Goal: Contribute content: Add original content to the website for others to see

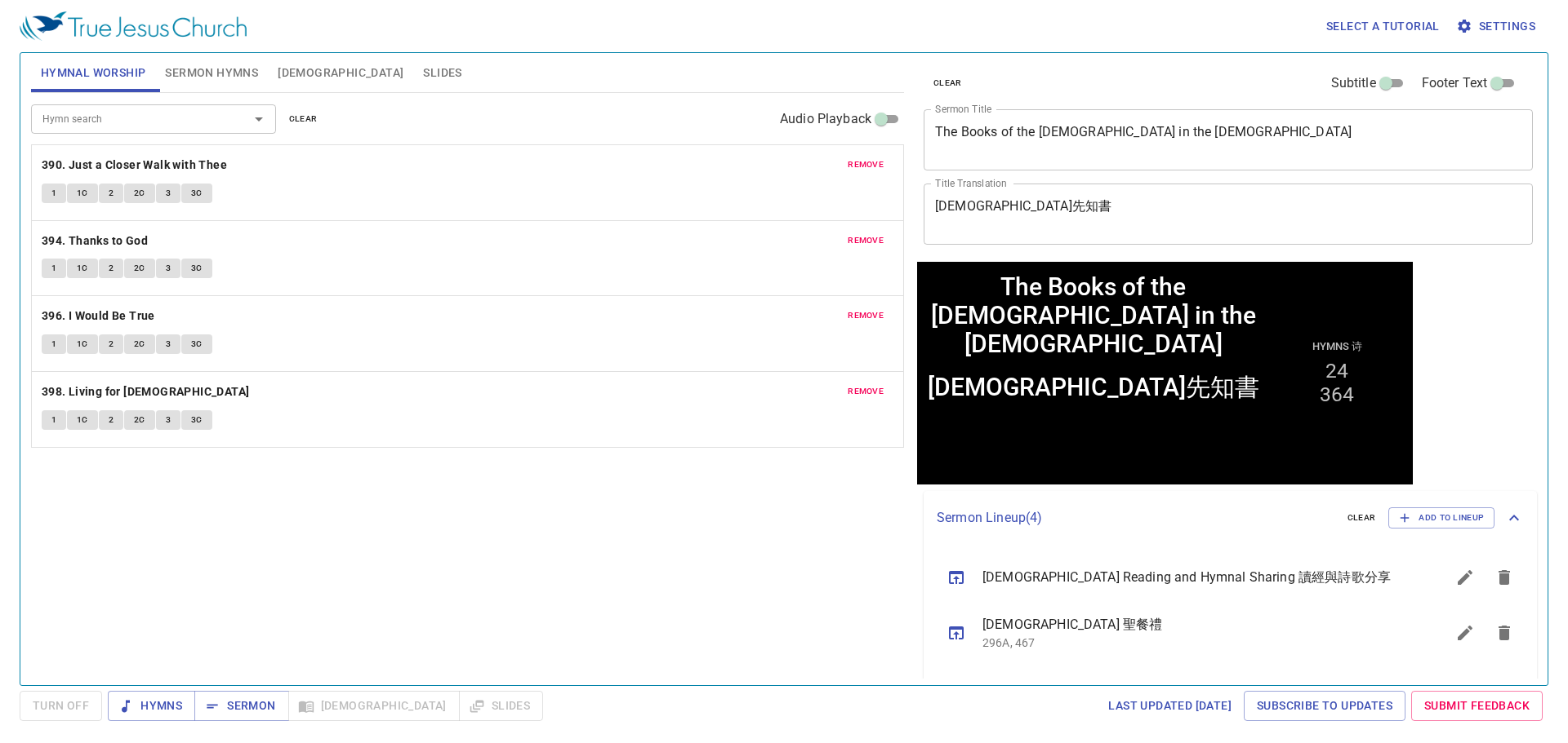
click at [309, 123] on span "clear" at bounding box center [304, 119] width 29 height 15
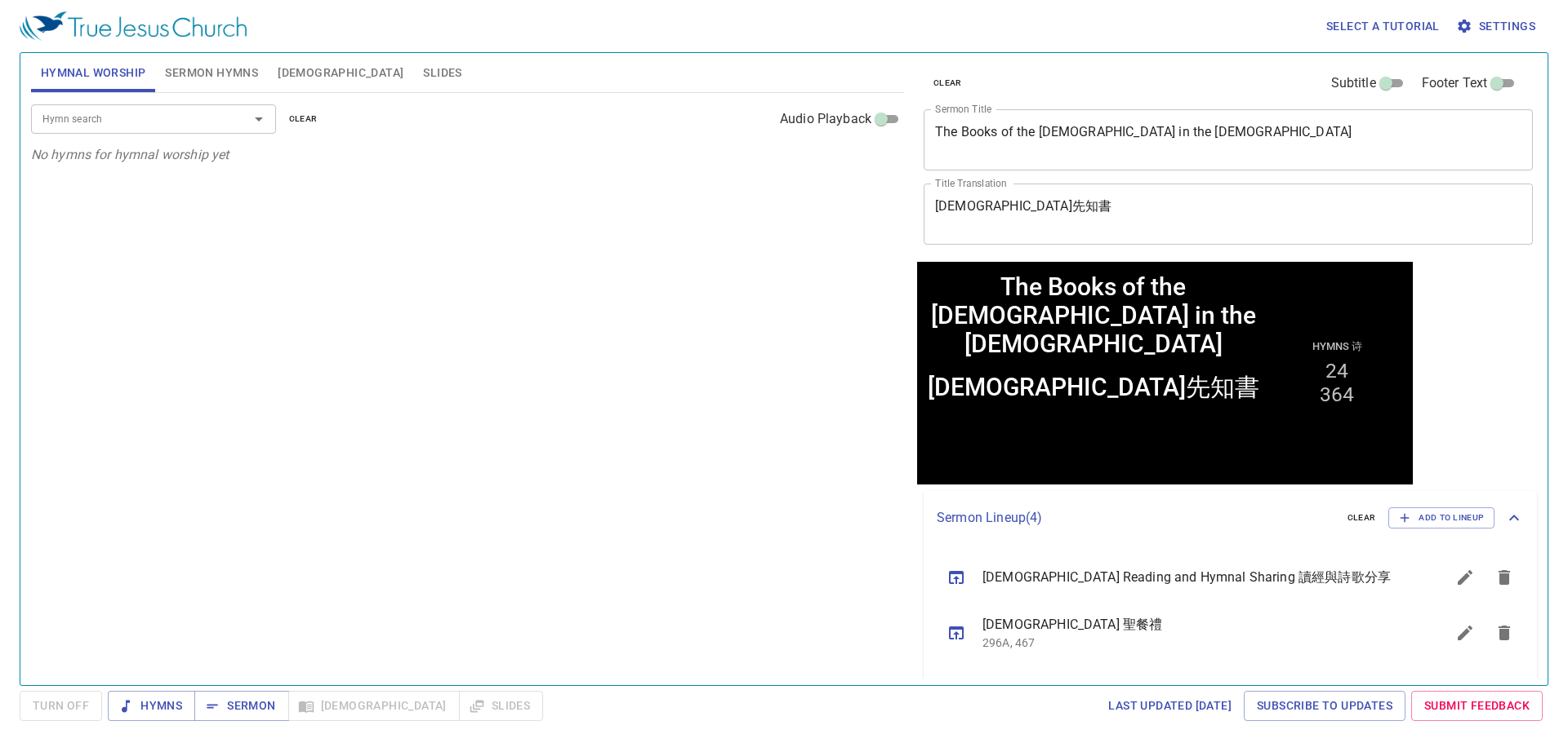
click at [229, 60] on button "Sermon Hymns" at bounding box center [212, 72] width 112 height 39
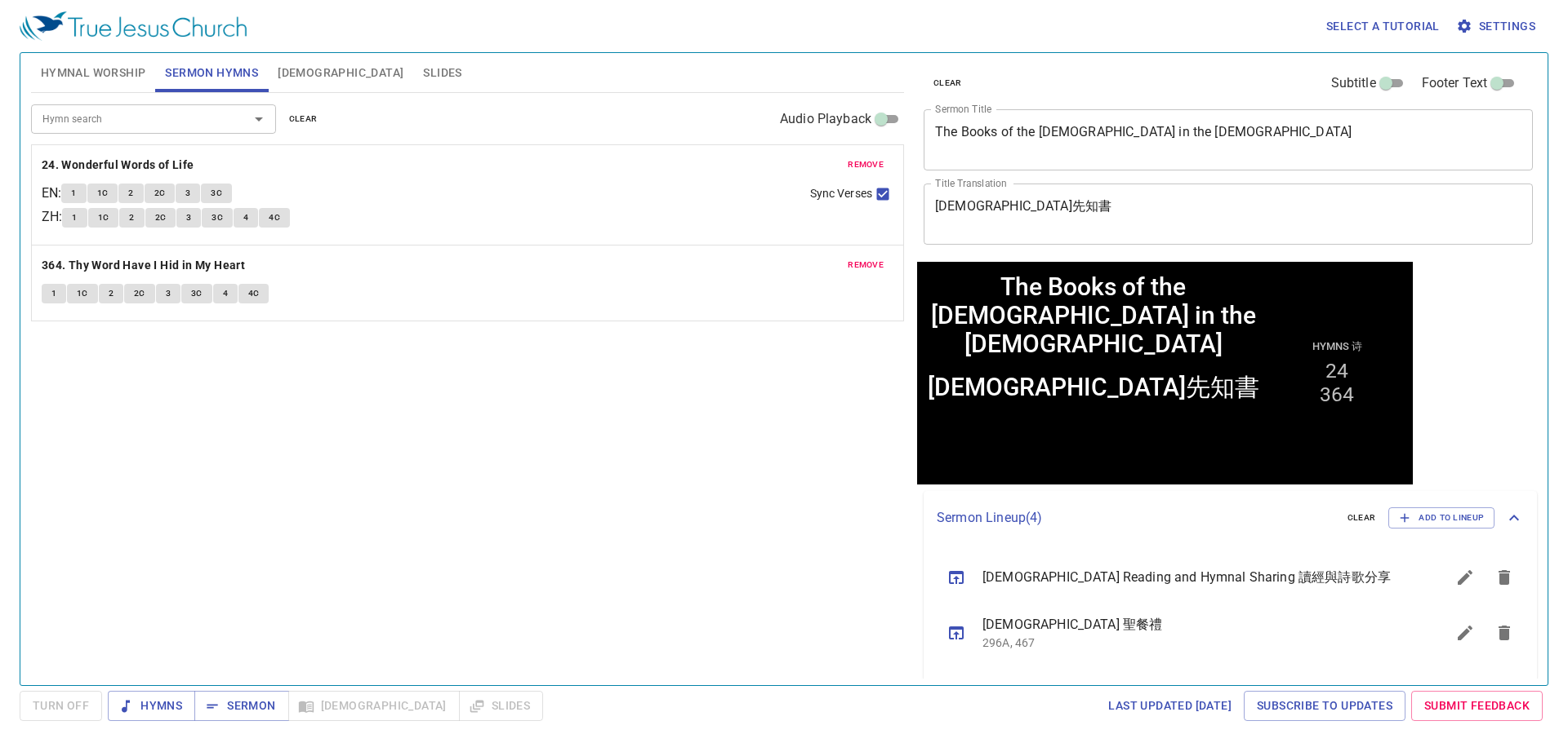
click at [300, 123] on span "clear" at bounding box center [304, 119] width 29 height 15
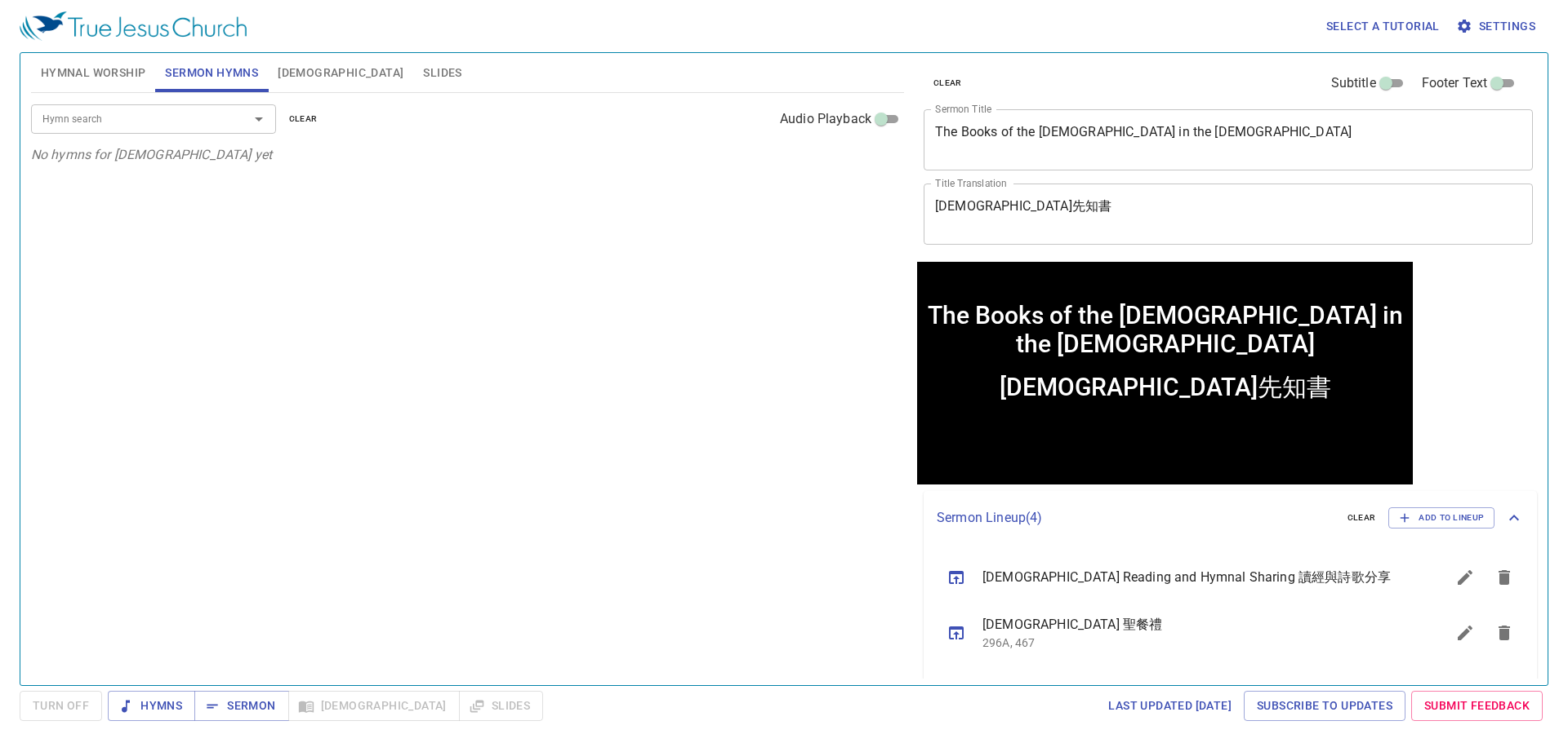
click at [991, 141] on textarea "The Books of the Prophets in the Old Testament" at bounding box center [1227, 140] width 586 height 31
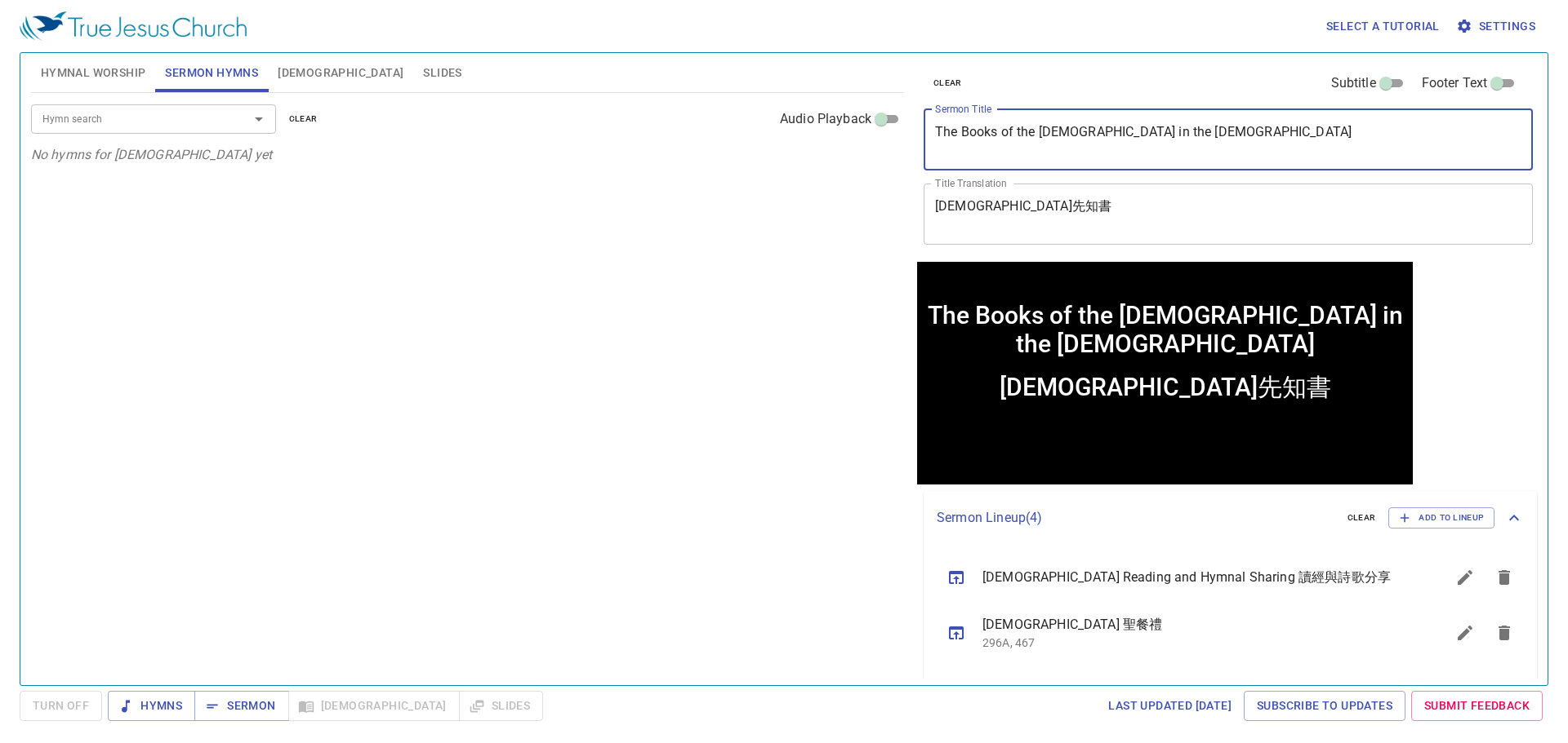
paste textarea "Baptism (4) 洗禮 (四)"
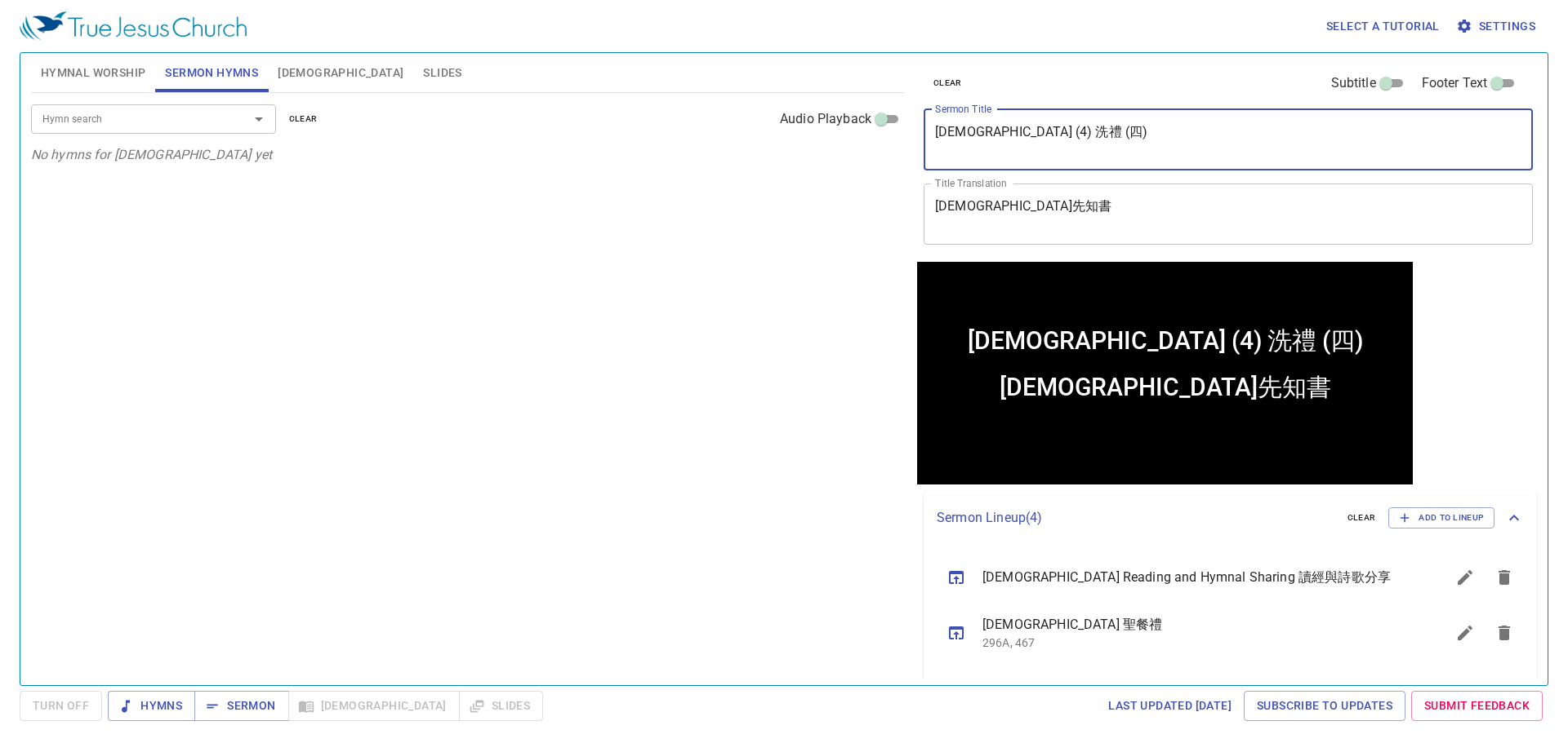
click at [1008, 129] on textarea "Baptism (4) 洗禮 (四)" at bounding box center [1227, 140] width 586 height 31
type textarea "[DEMOGRAPHIC_DATA] (4)"
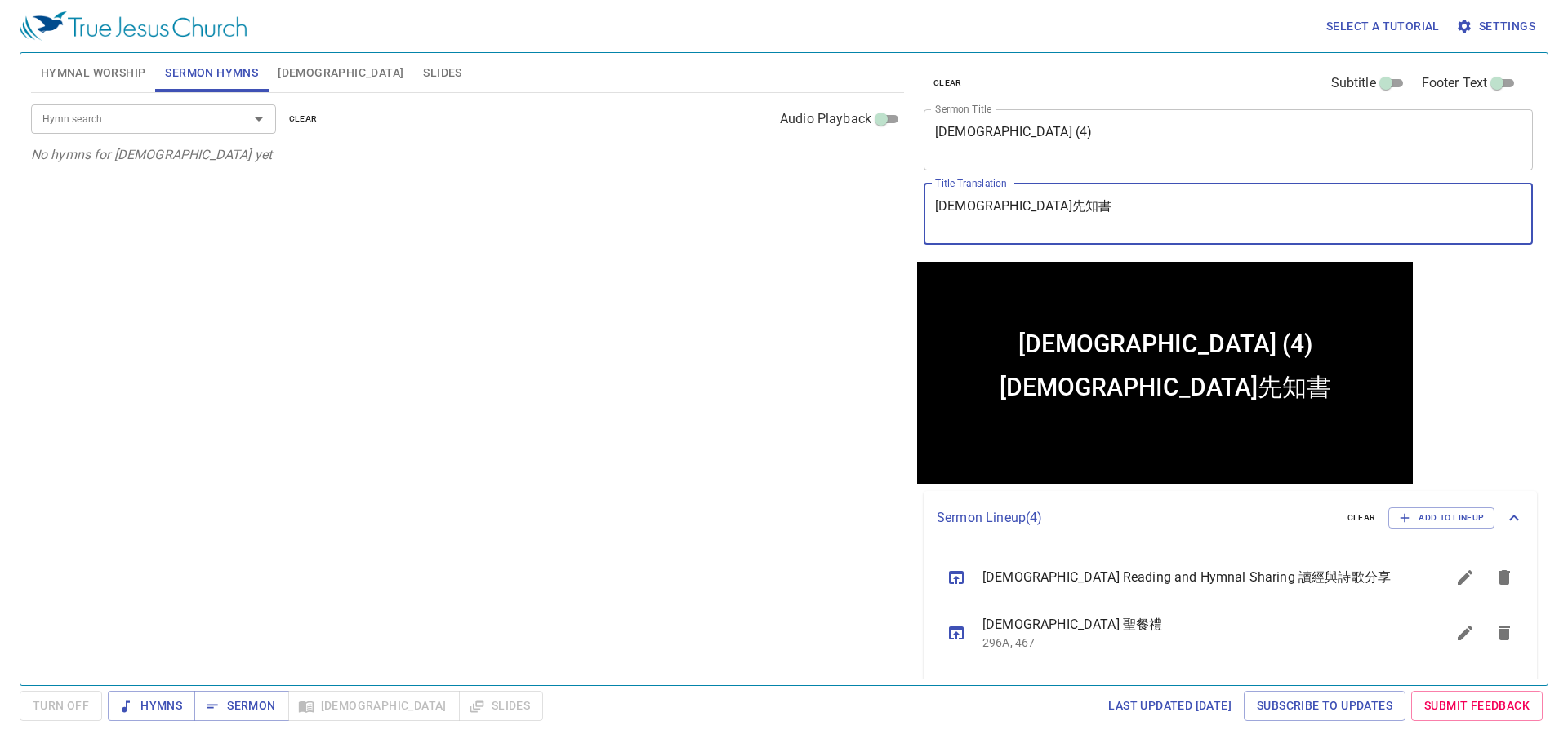
paste textarea "洗禮 (四)"
type textarea "洗禮 (四)"
click at [710, 571] on div "Hymn search Hymn search clear Audio Playback No hymns for sermon yet" at bounding box center [467, 383] width 872 height 579
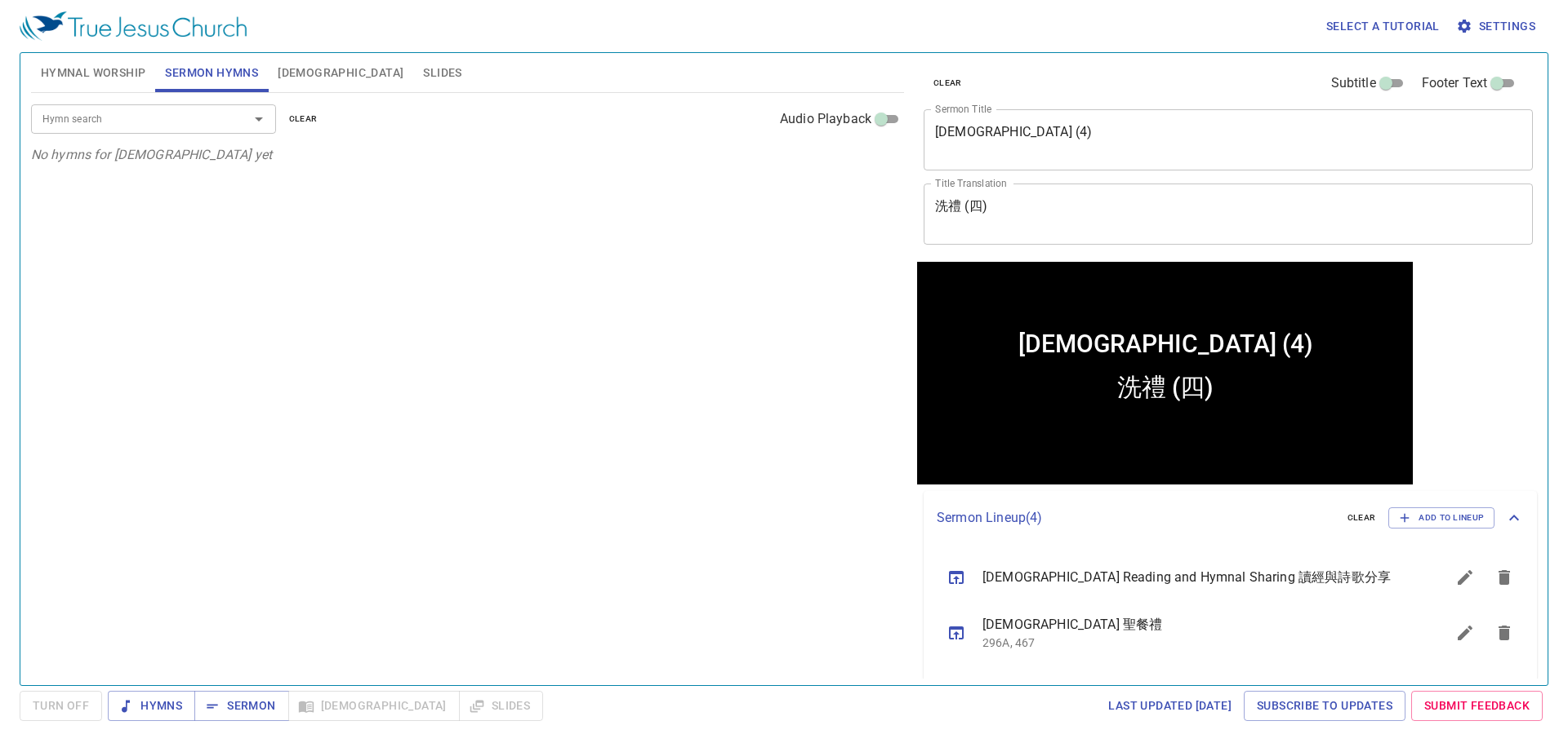
click at [97, 119] on input "Hymn search" at bounding box center [129, 118] width 187 height 19
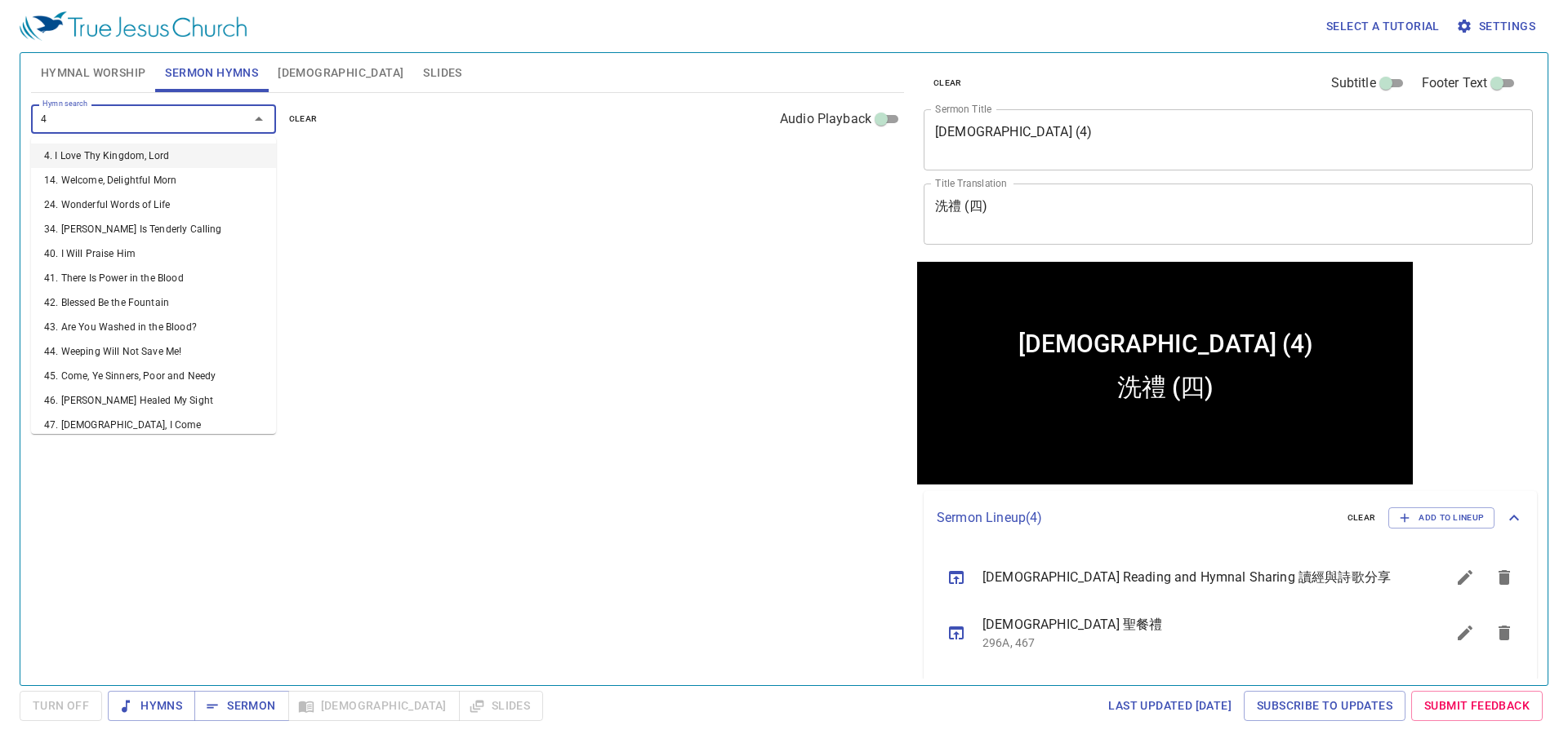
type input "43"
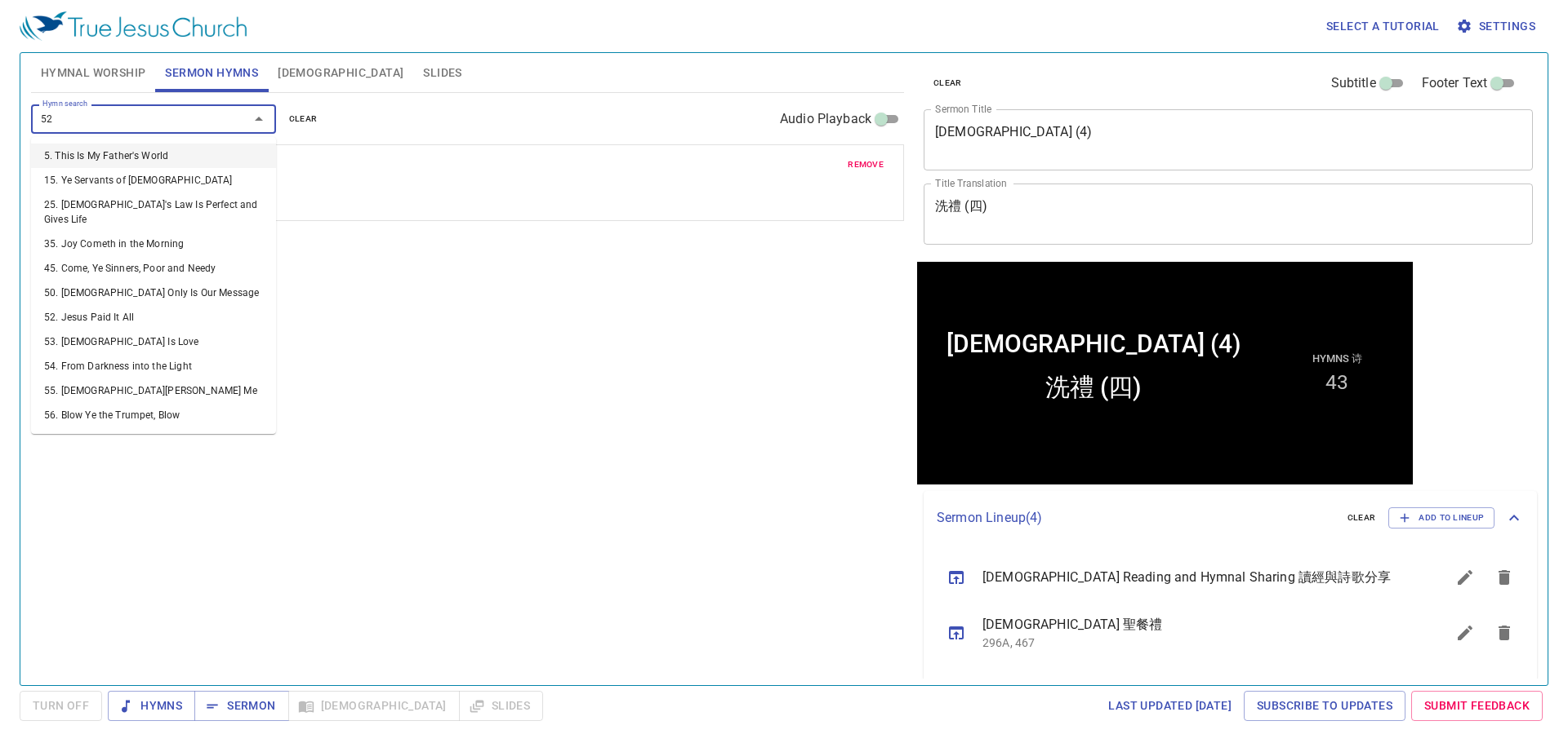
type input "520"
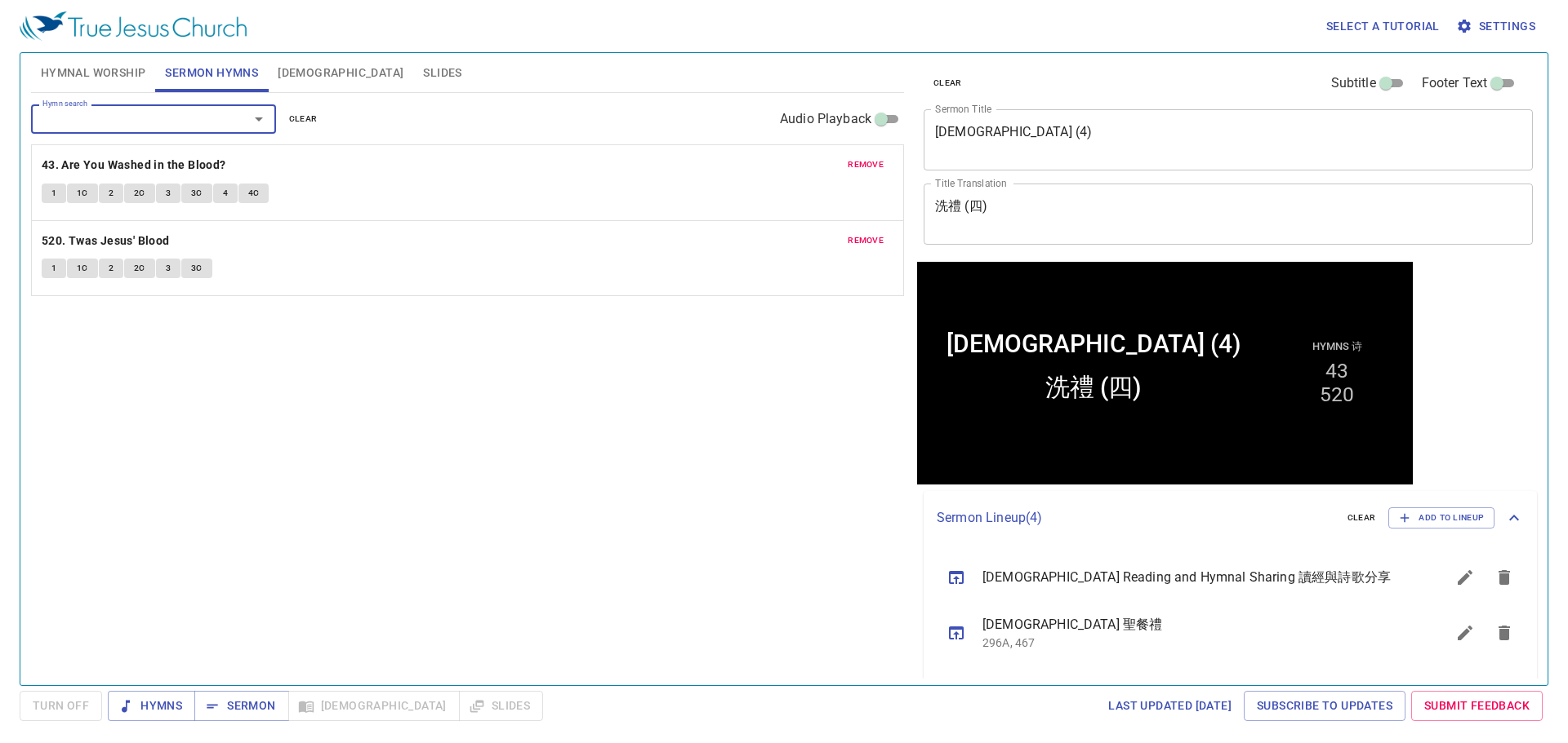
click at [450, 402] on div "Hymn search Hymn search clear Audio Playback remove 43. Are You Washed in the B…" at bounding box center [467, 383] width 872 height 579
click at [463, 414] on div "Hymn search Hymn search clear Audio Playback remove 43. Are You Washed in the B…" at bounding box center [467, 383] width 872 height 579
click at [240, 709] on span "Sermon" at bounding box center [241, 706] width 68 height 21
drag, startPoint x: 307, startPoint y: 512, endPoint x: 300, endPoint y: 487, distance: 26.0
click at [307, 512] on div "Hymn search Hymn search clear Audio Playback remove 43. Are You Washed in the B…" at bounding box center [467, 383] width 872 height 579
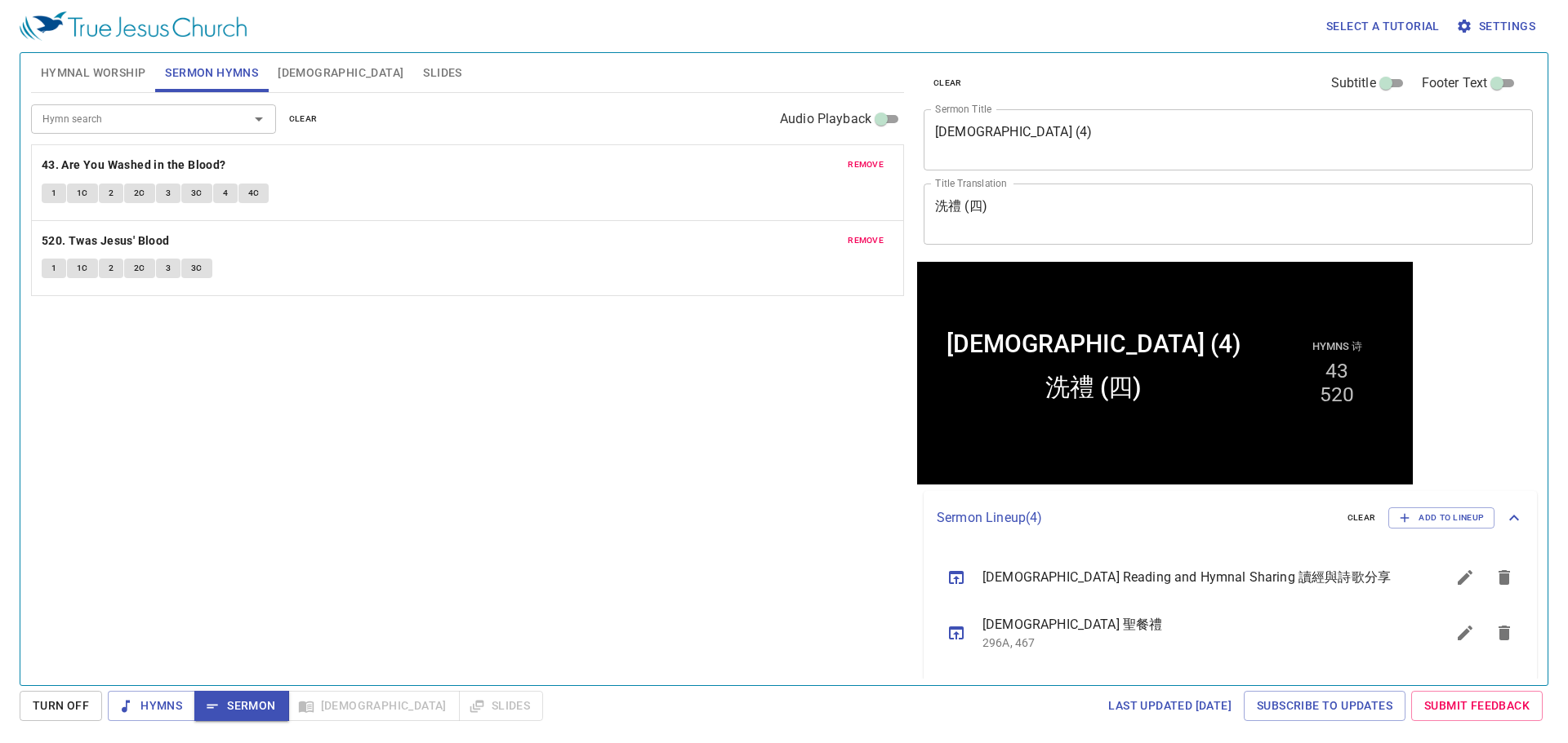
click at [127, 74] on span "Hymnal Worship" at bounding box center [93, 73] width 105 height 21
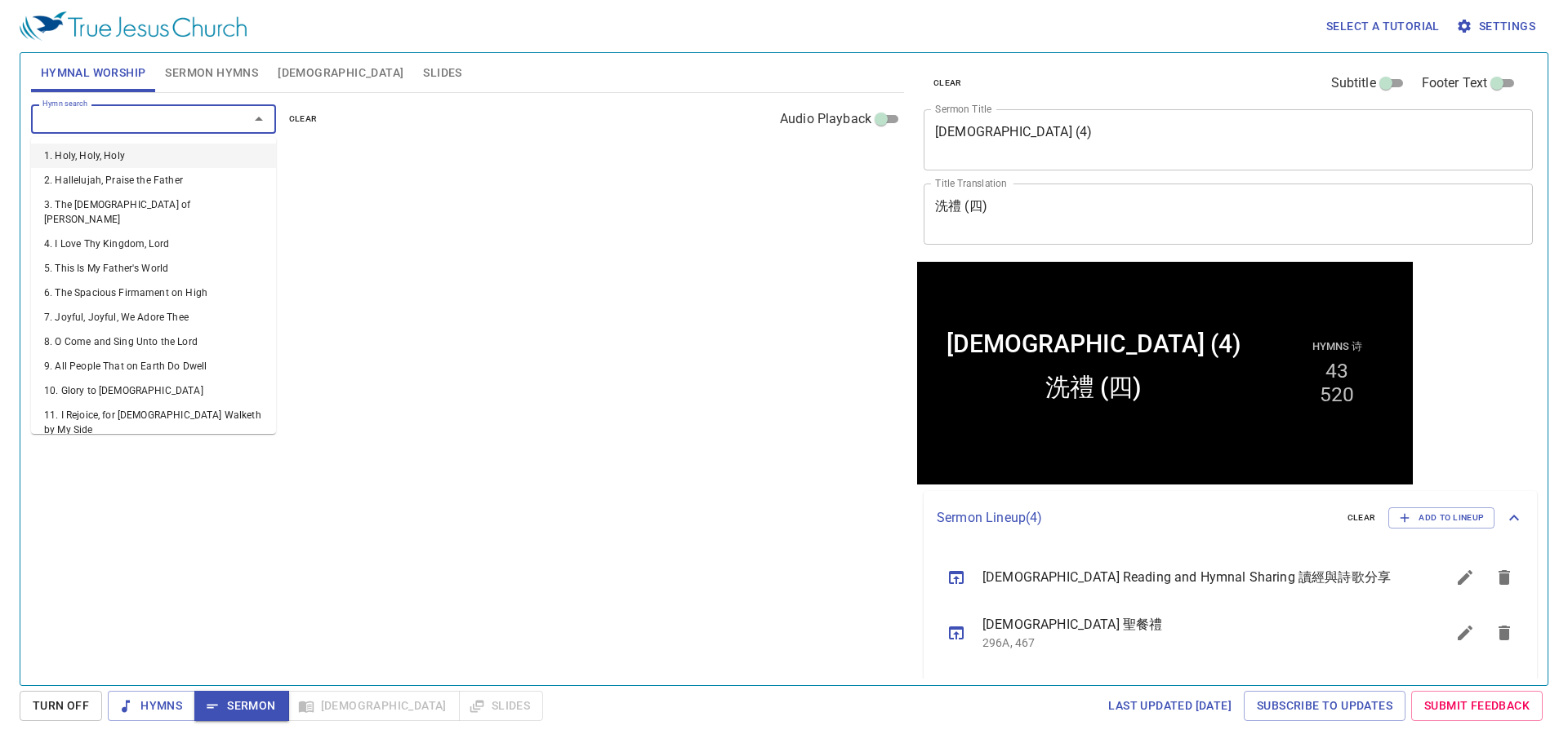
click at [200, 117] on input "Hymn search" at bounding box center [129, 118] width 187 height 19
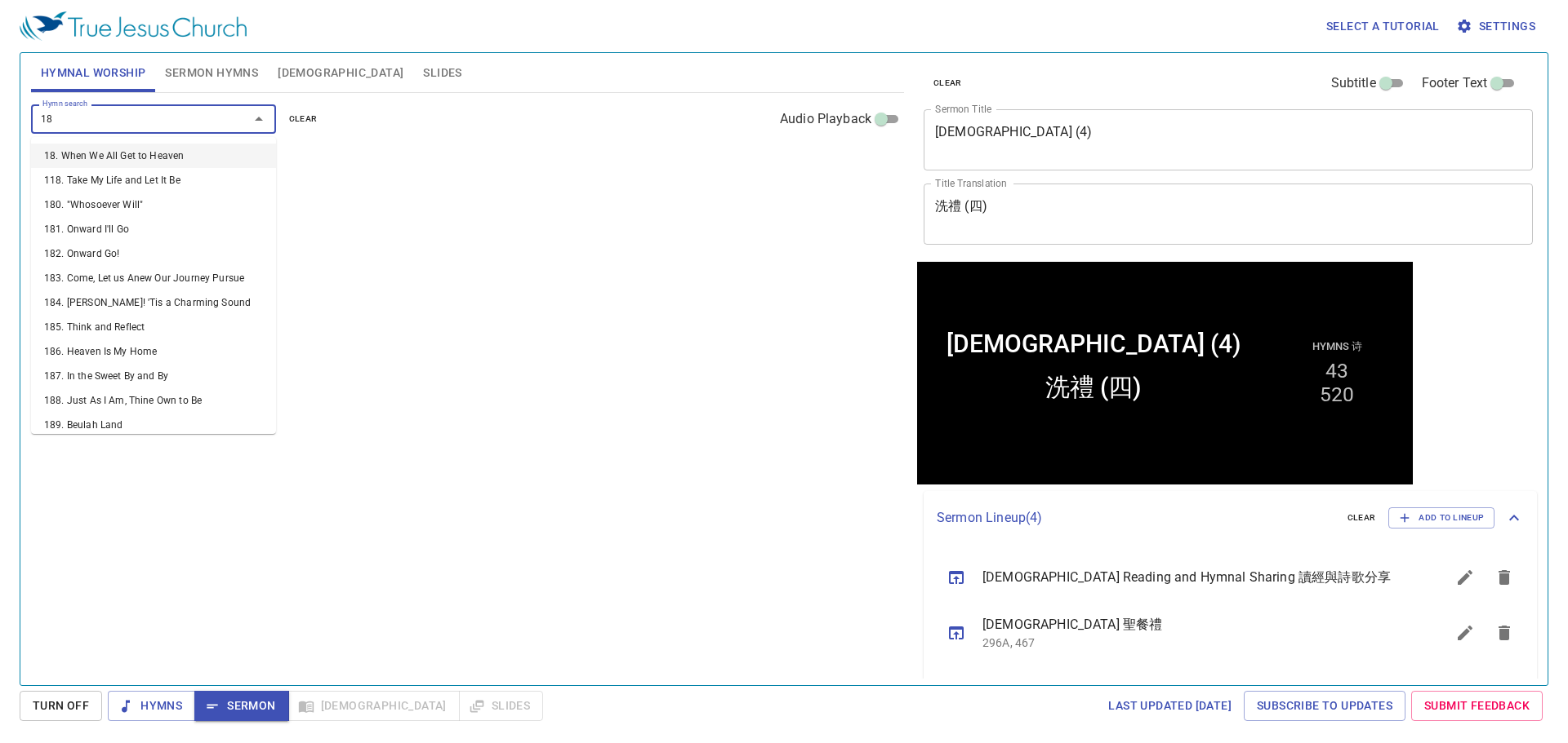
type input "189"
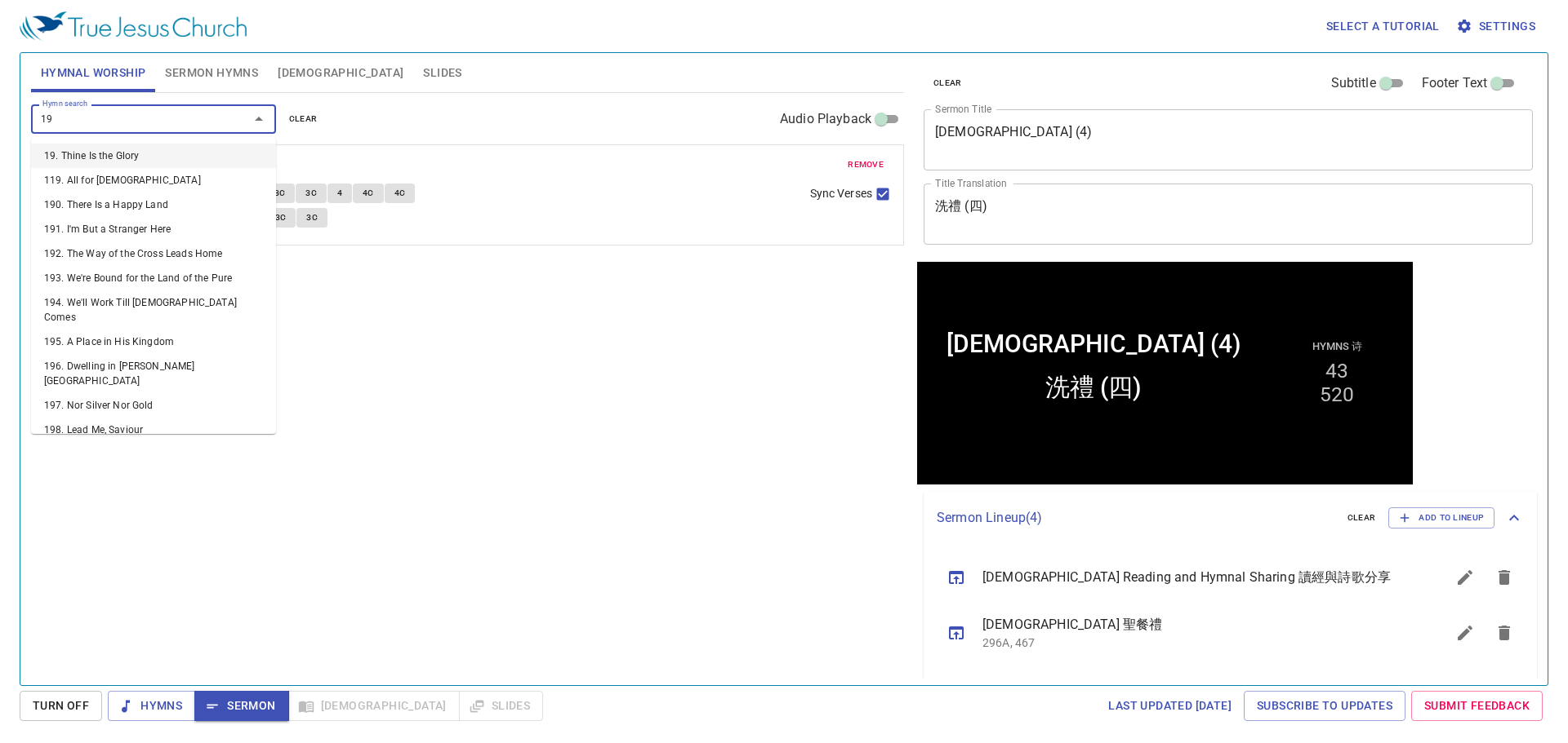
type input "196"
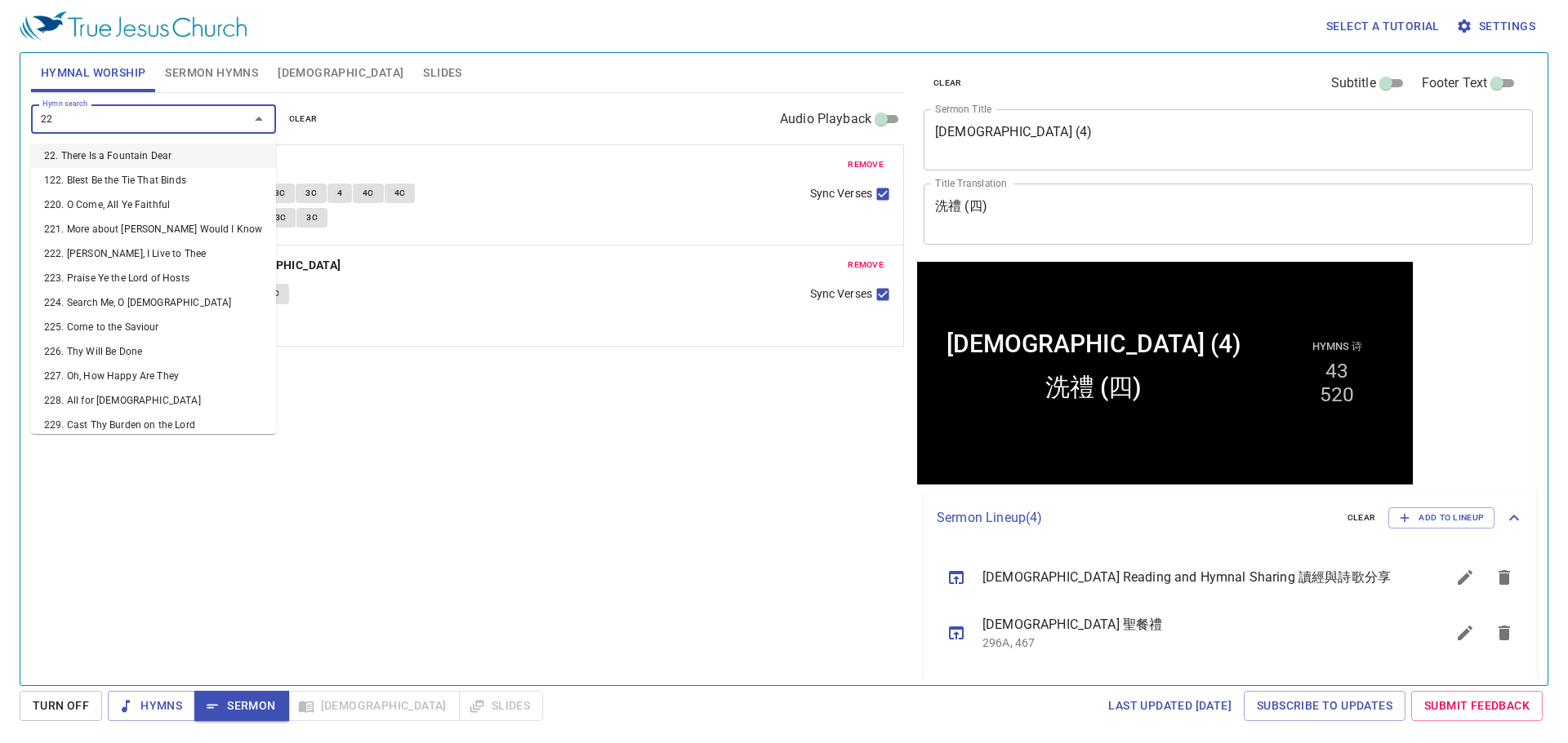
type input "226"
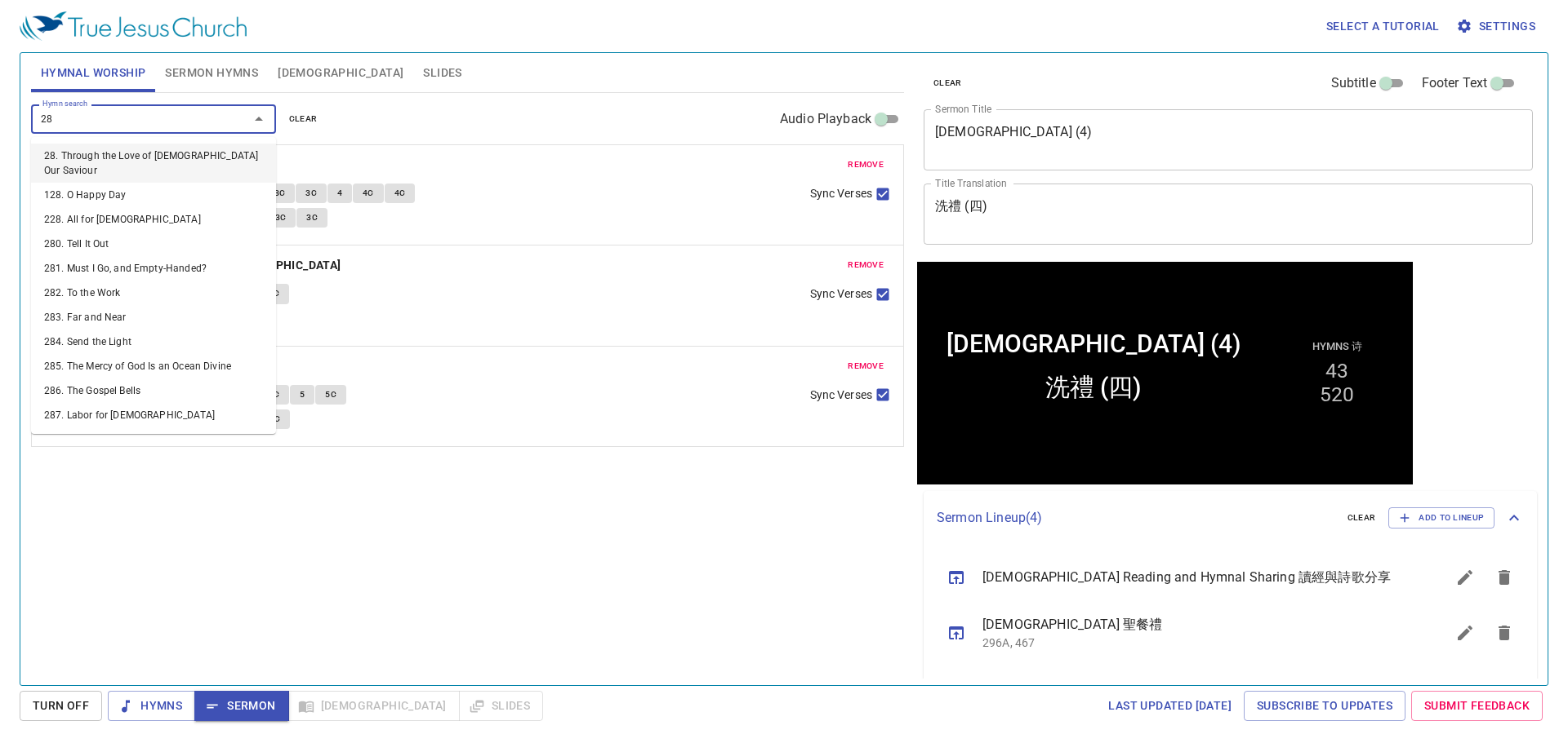
type input "286"
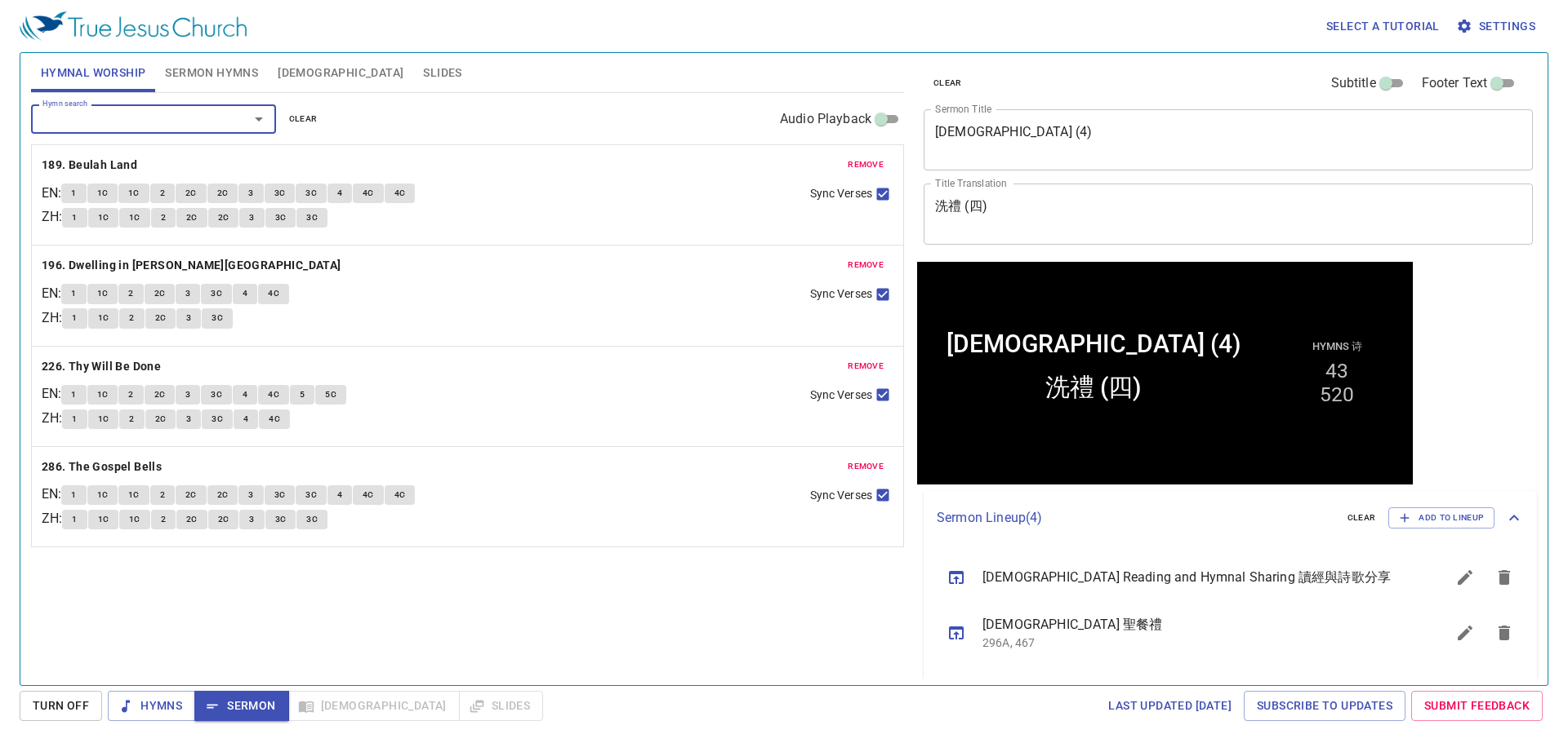
click at [549, 589] on div "Hymn search Hymn search clear Audio Playback remove 189. Beulah Land EN : 1 1C …" at bounding box center [467, 383] width 872 height 579
click at [327, 650] on div "Hymn search Hymn search clear Audio Playback remove 189. Beulah Land EN : 1 1C …" at bounding box center [467, 383] width 872 height 579
click at [519, 623] on div "Hymn search Hymn search clear Audio Playback remove 189. Beulah Land EN : 1 1C …" at bounding box center [467, 383] width 872 height 579
click at [76, 191] on button "1" at bounding box center [74, 193] width 25 height 20
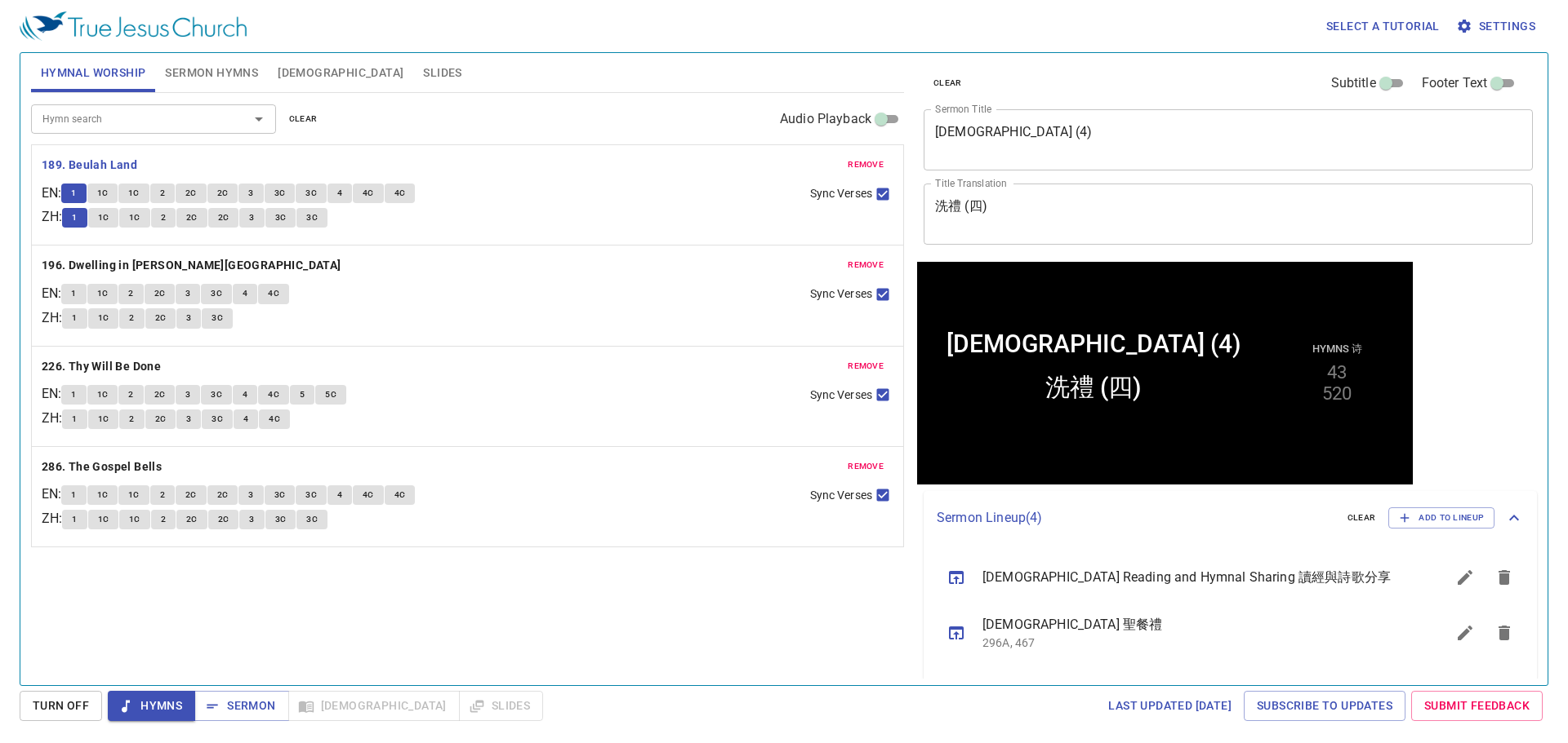
click at [593, 134] on div "Hymn search Hymn search clear Audio Playback" at bounding box center [467, 119] width 872 height 52
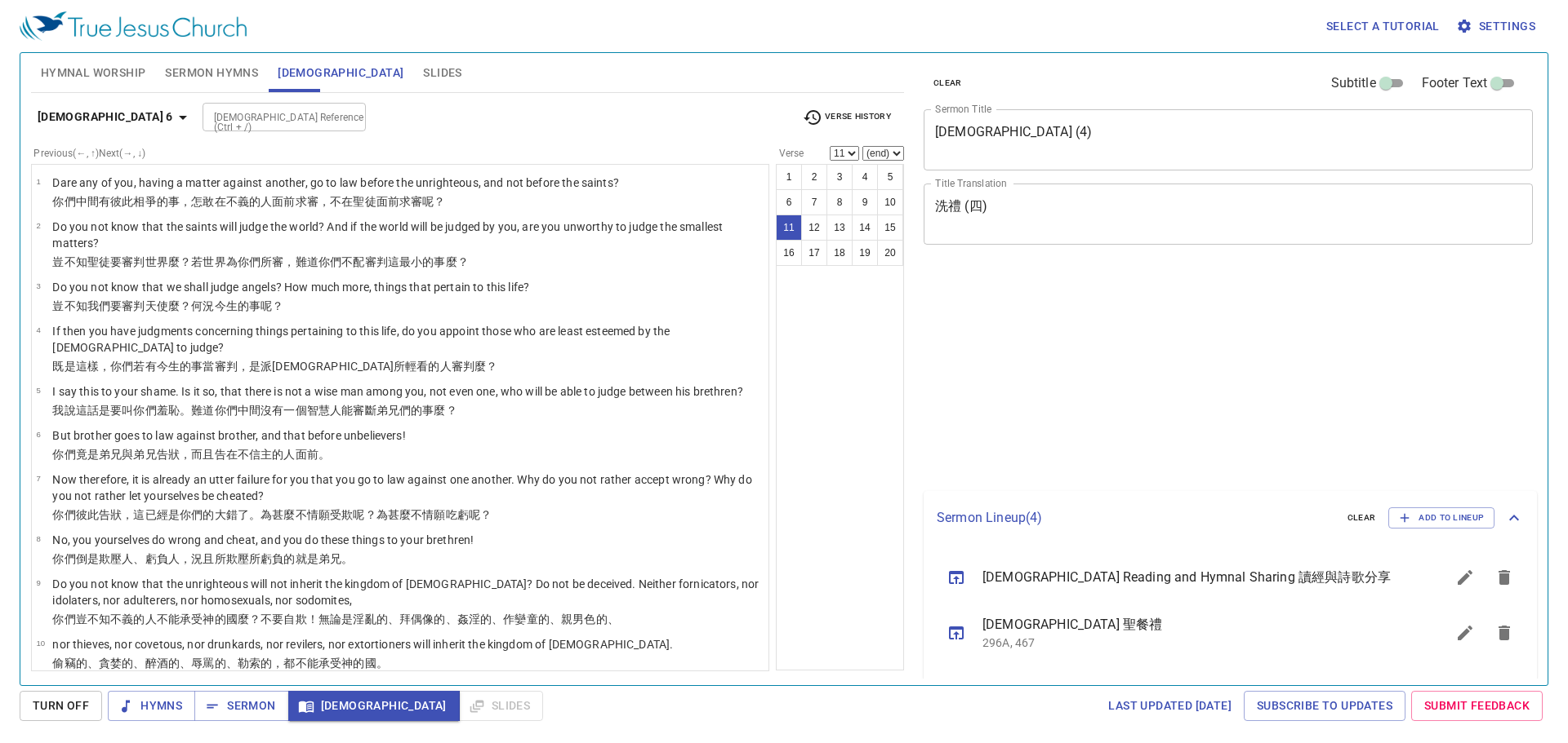
select select "11"
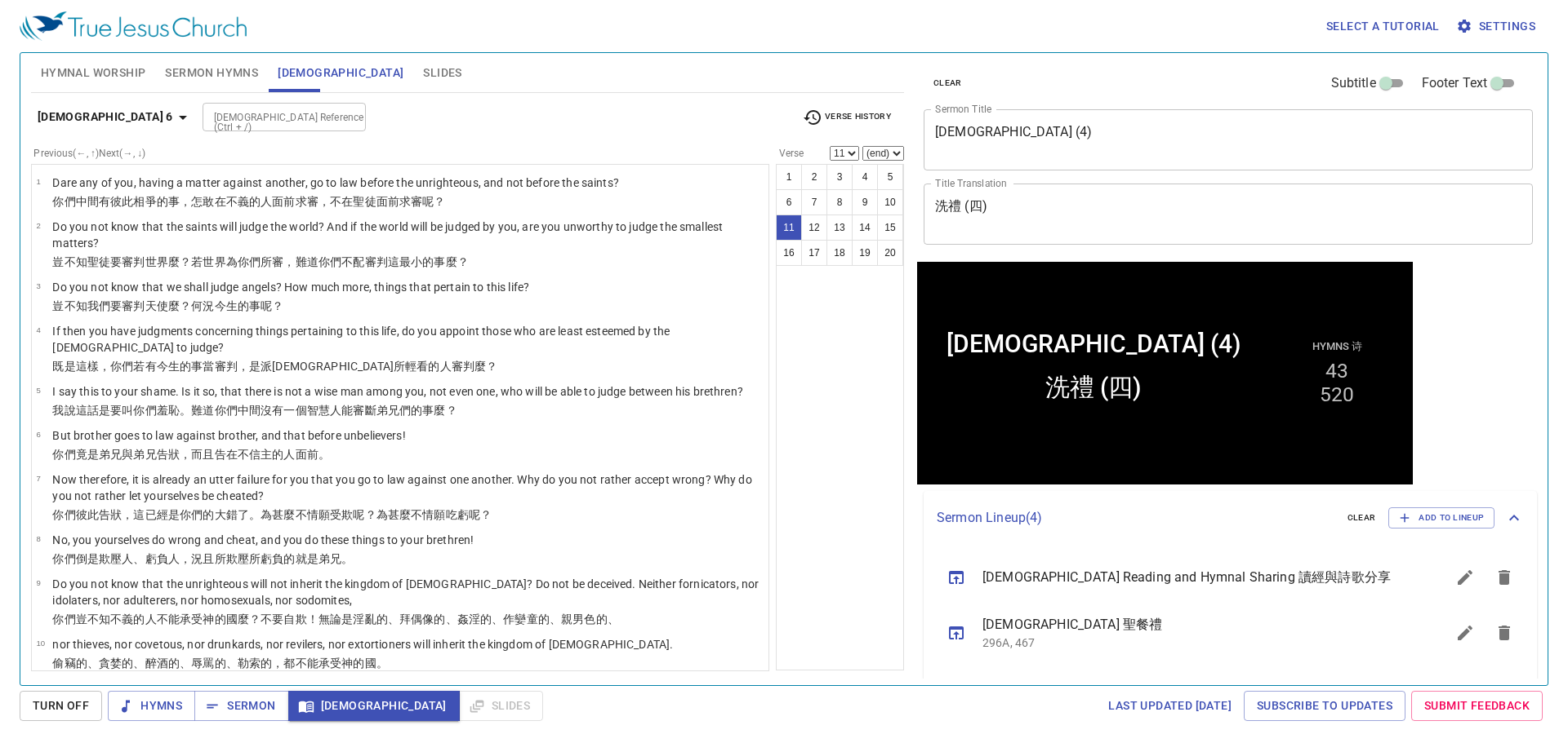
scroll to position [289, 0]
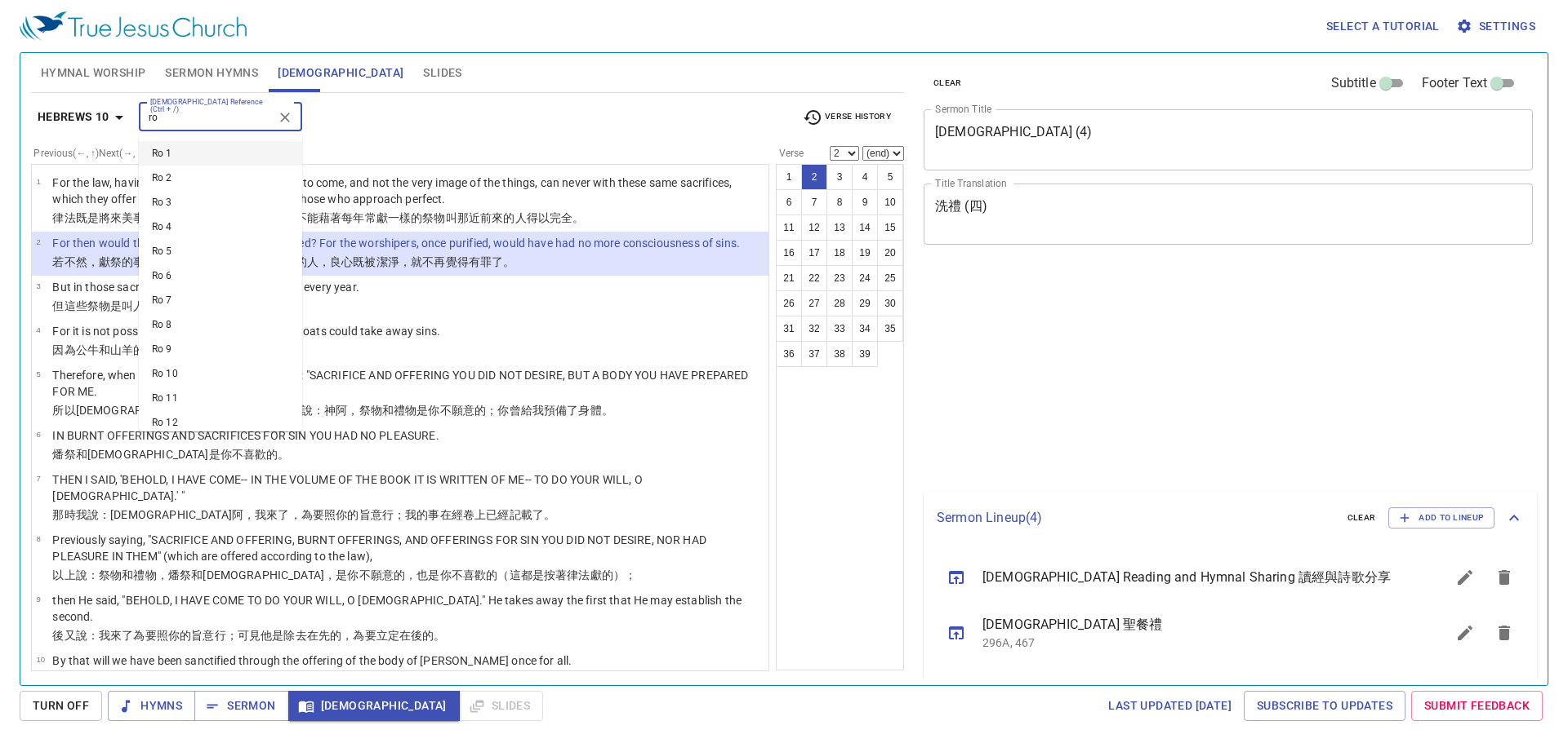
select select "2"
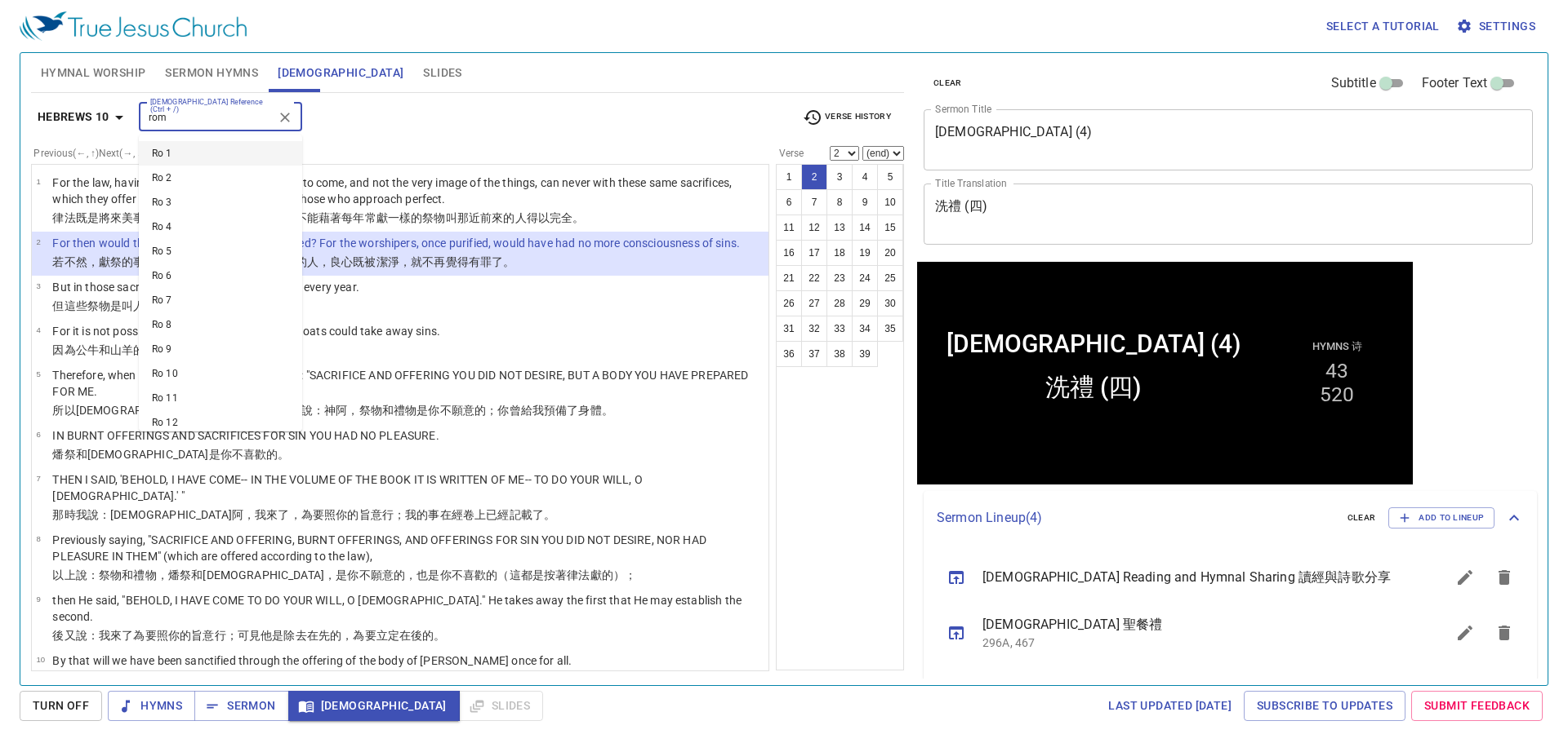
type input "rom 8"
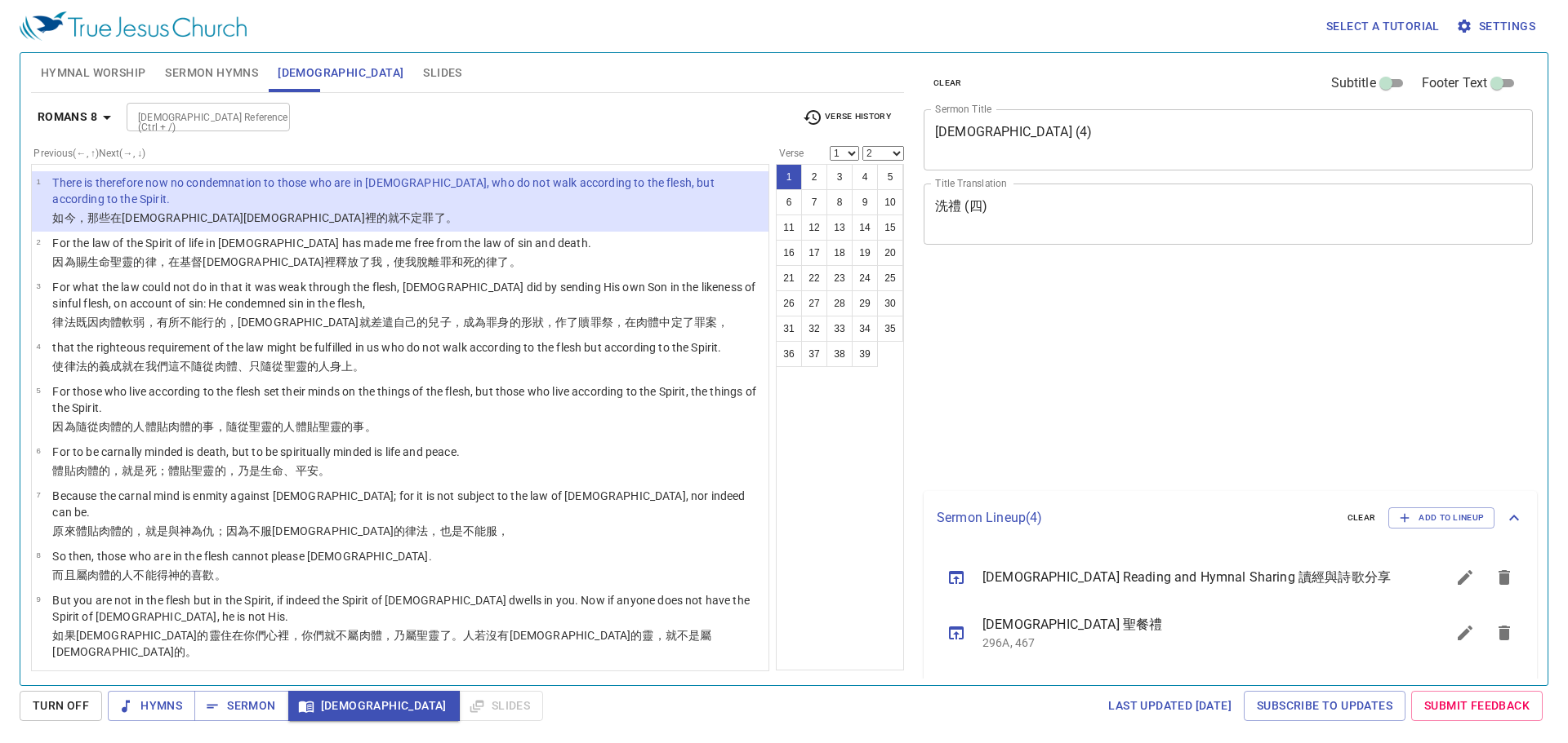
select select "2"
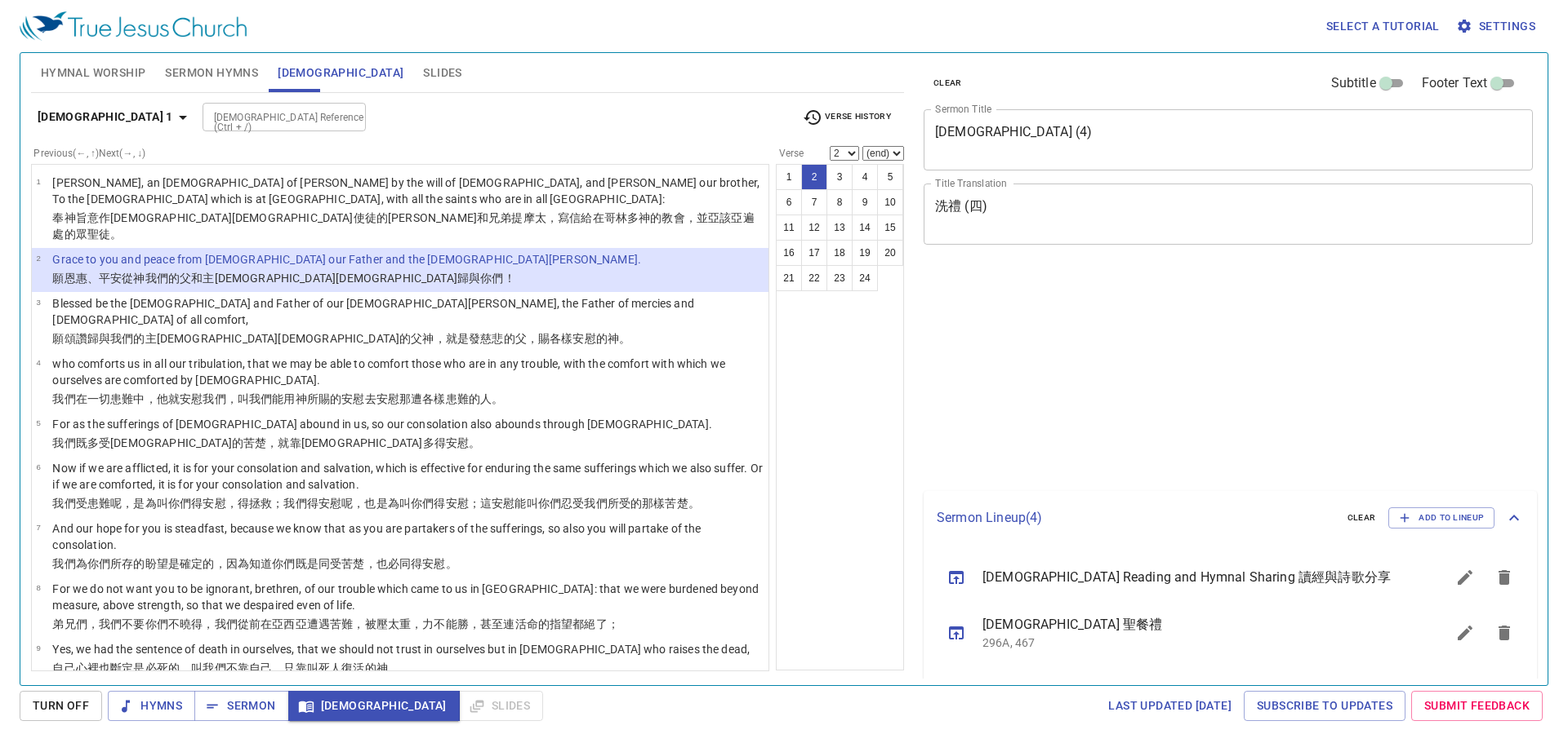
select select "2"
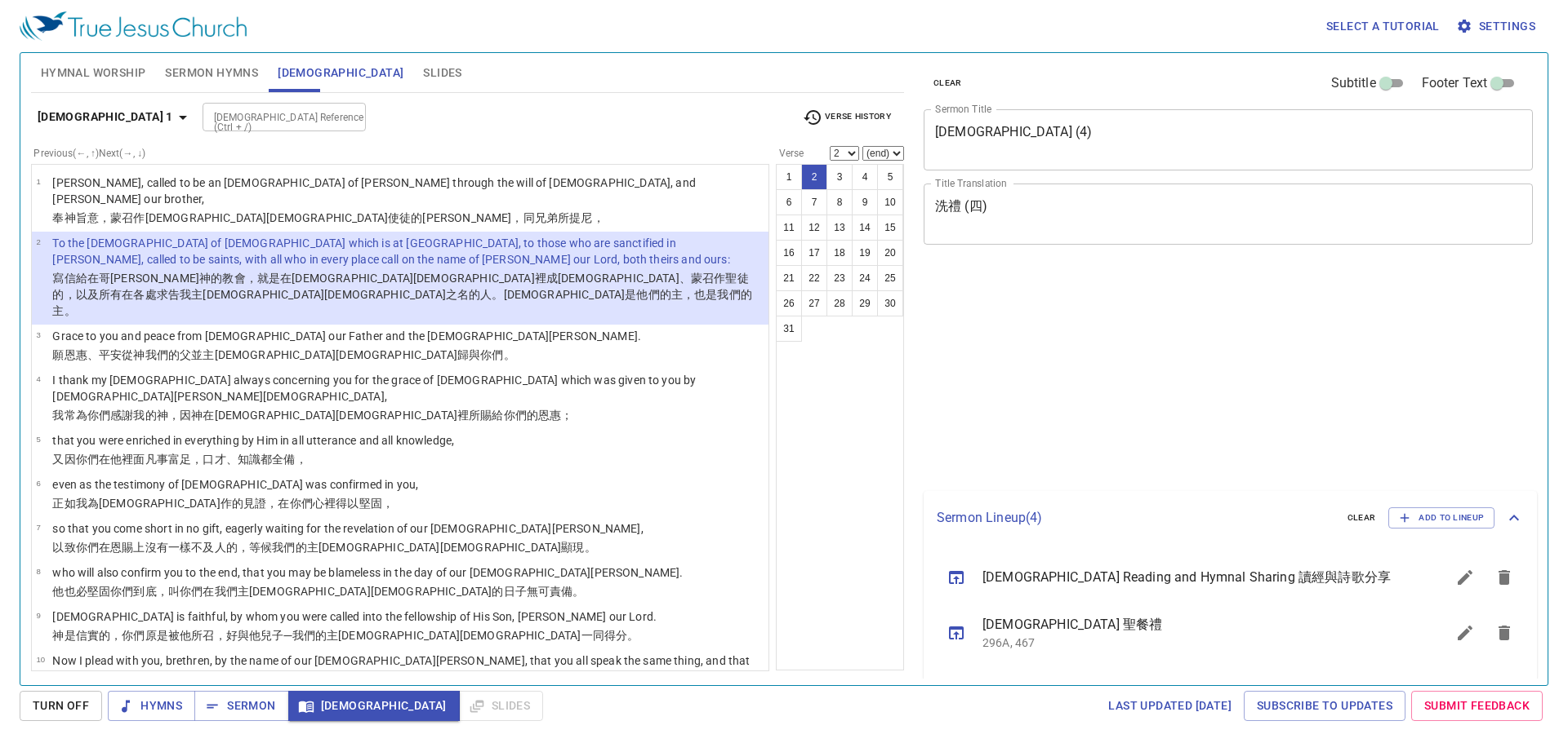
select select "2"
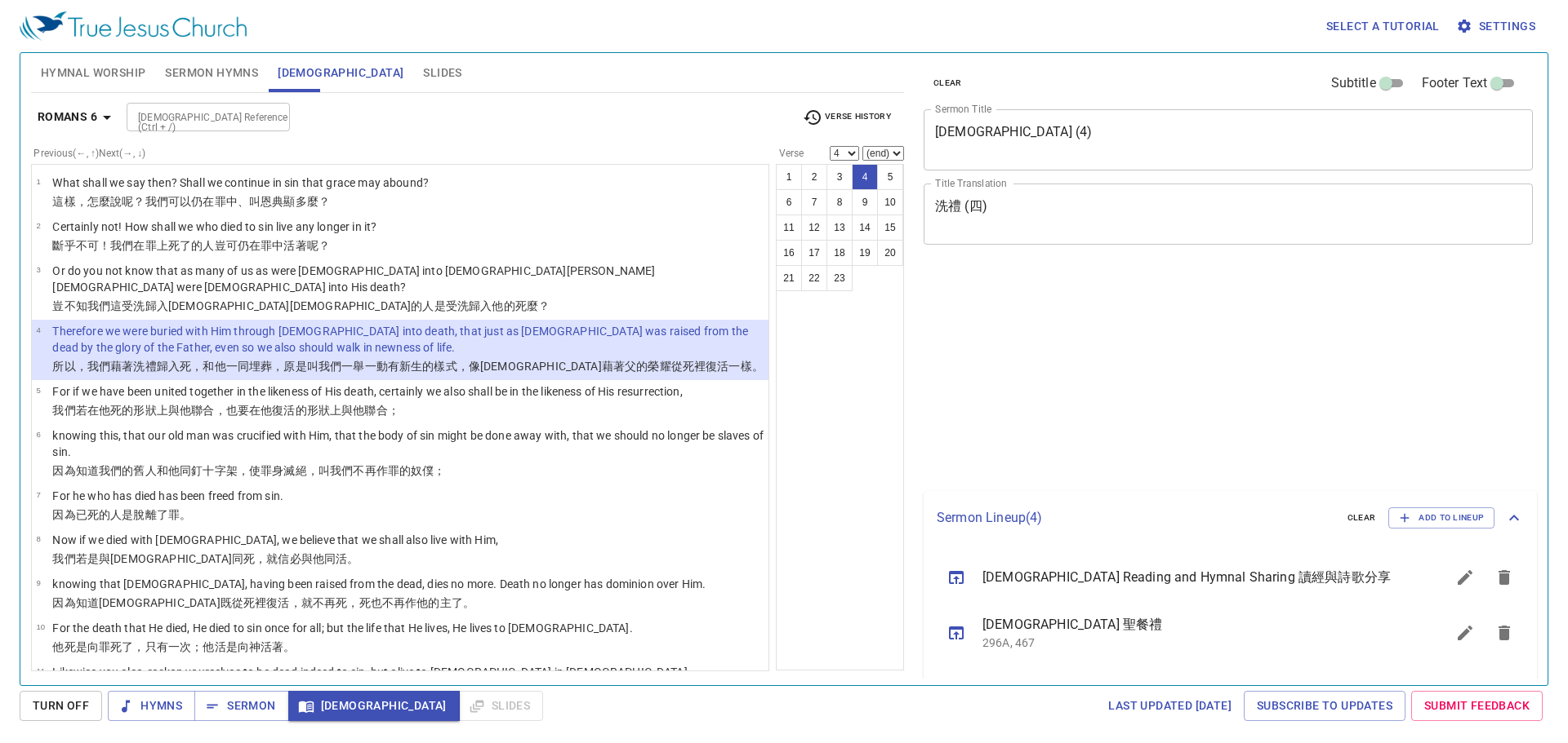
select select "4"
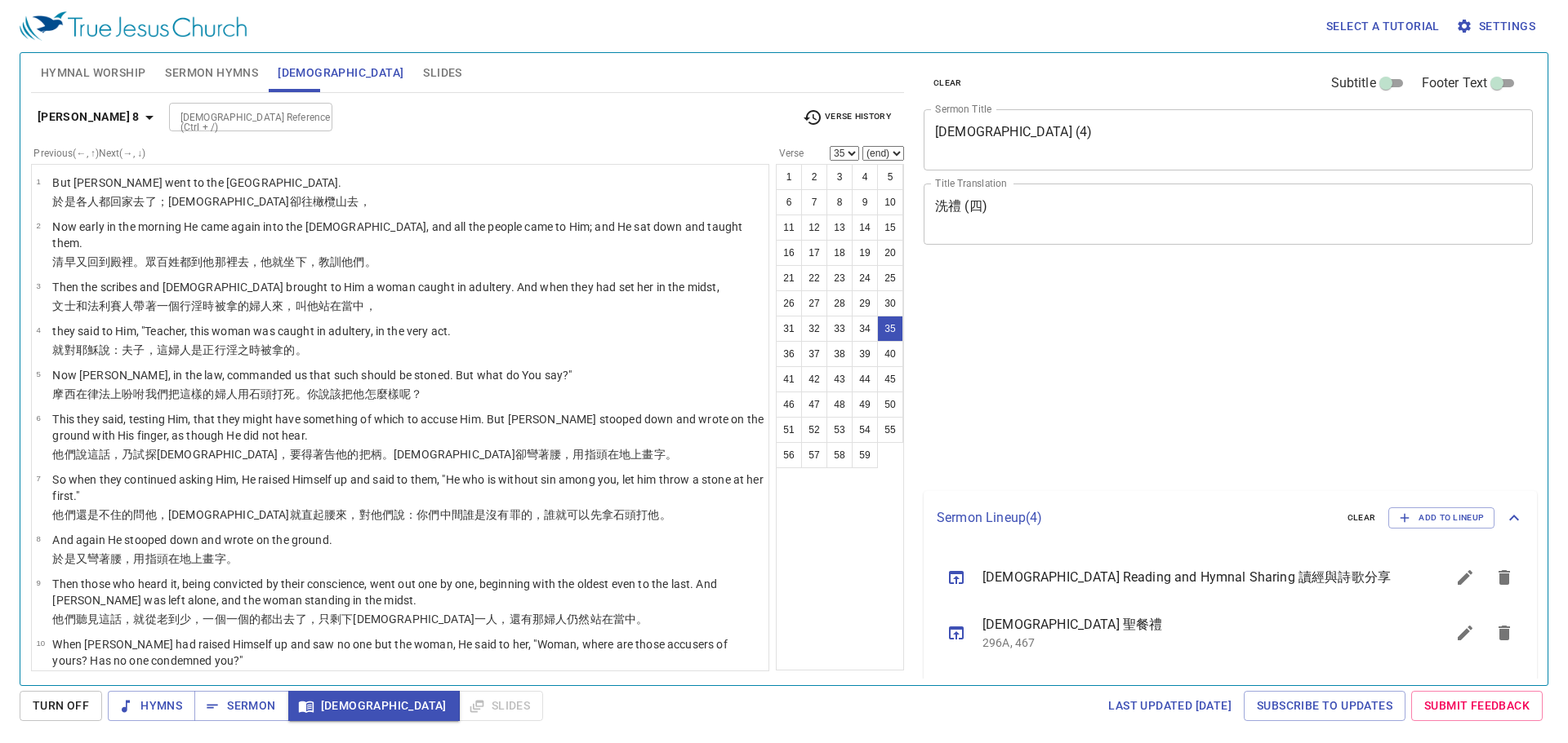
select select "35"
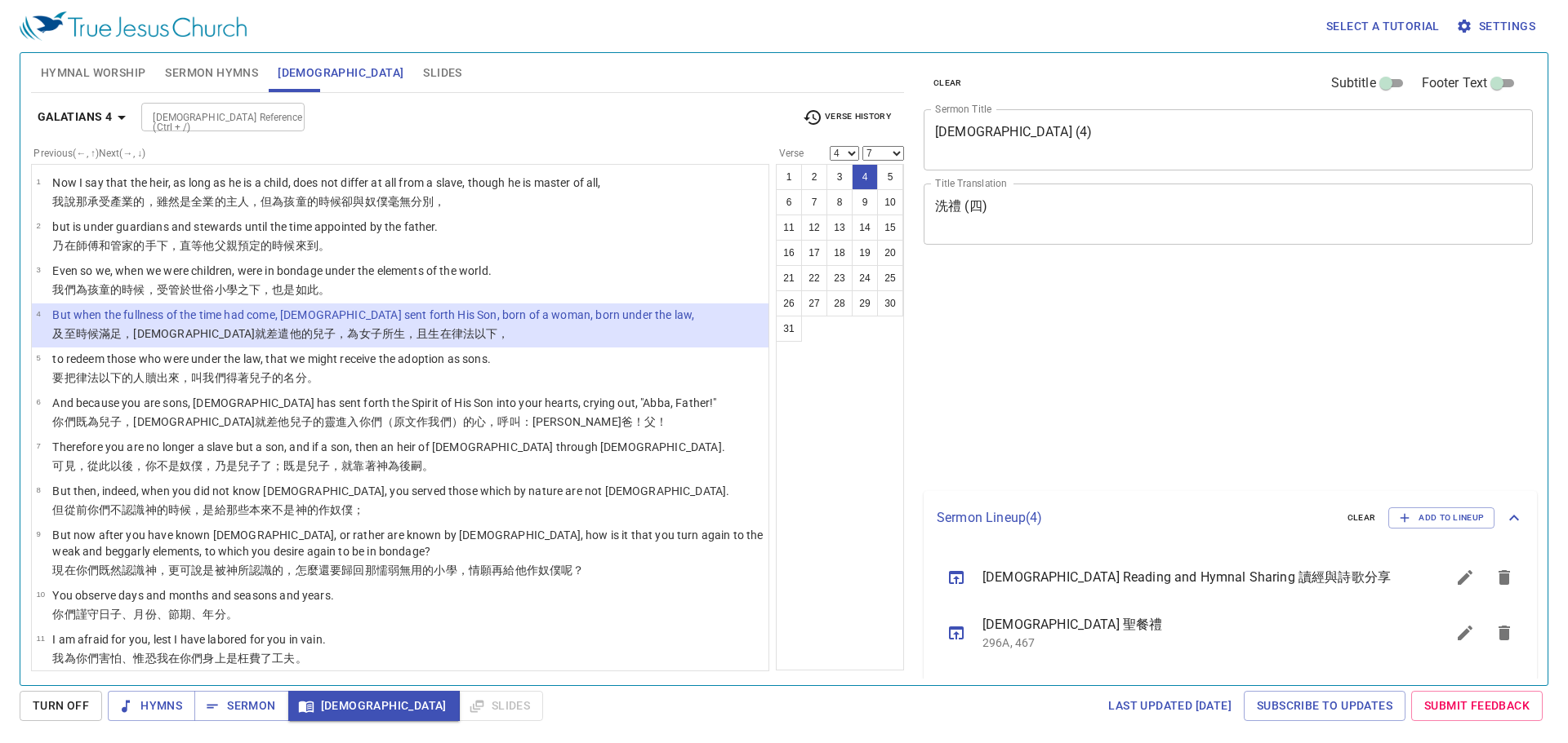
select select "4"
select select "7"
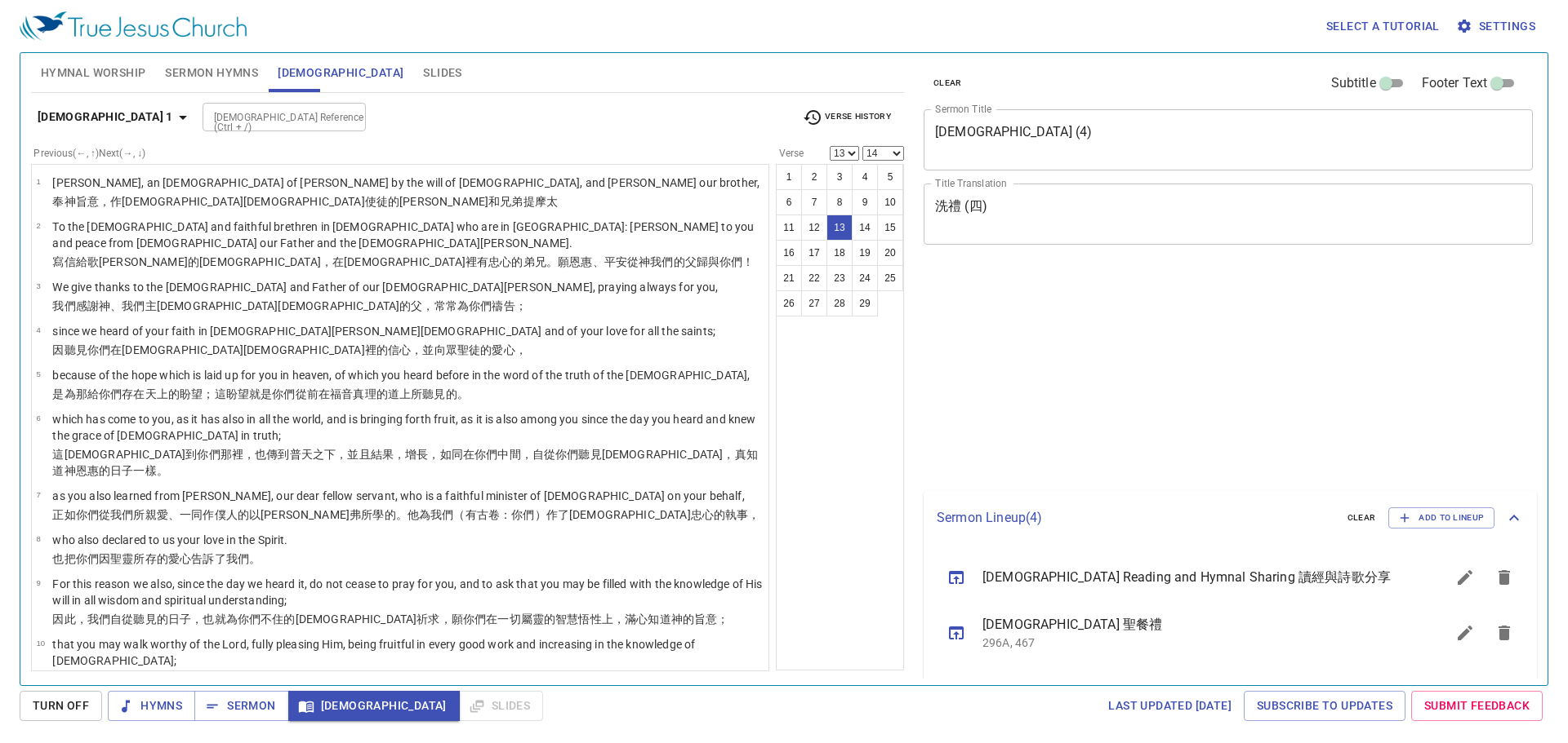
select select "13"
select select "14"
select select "13"
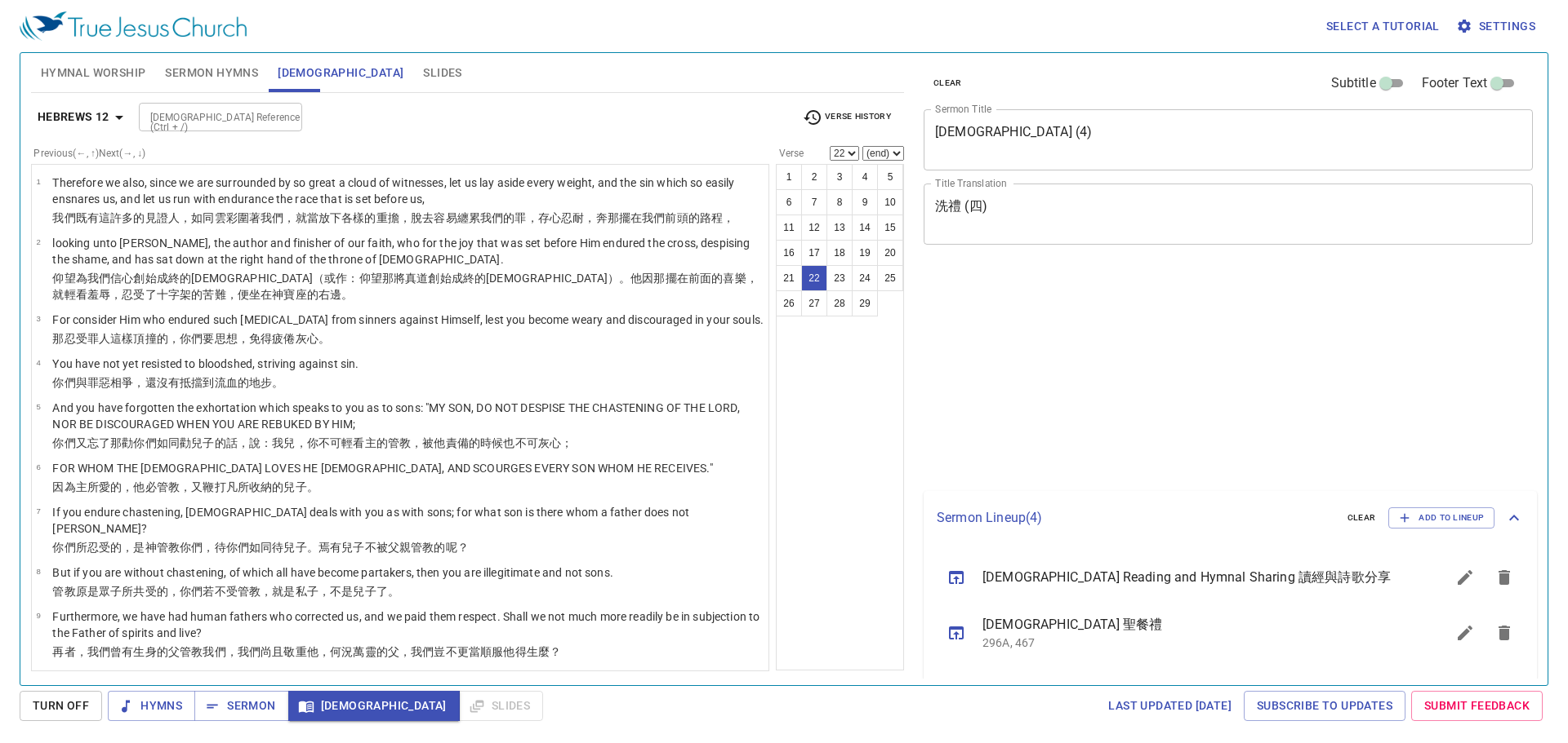
select select "22"
